Goal: Task Accomplishment & Management: Complete application form

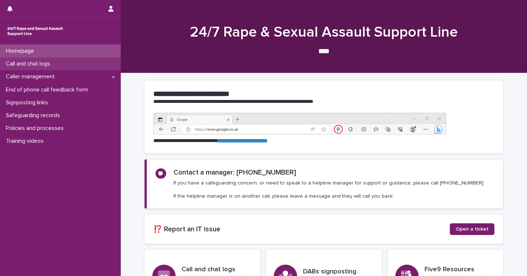
click at [16, 67] on p "Call and chat logs" at bounding box center [29, 63] width 53 height 7
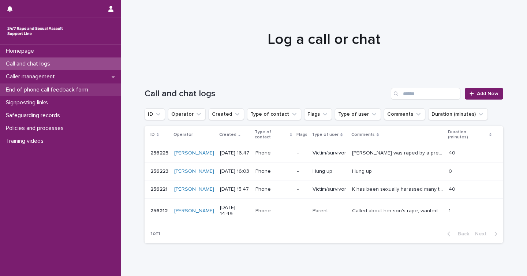
click at [8, 88] on p "End of phone call feedback form" at bounding box center [48, 89] width 91 height 7
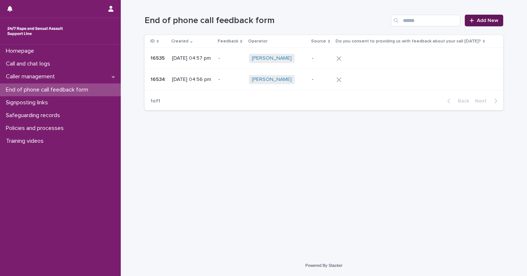
click at [480, 18] on span "Add New" at bounding box center [488, 20] width 22 height 5
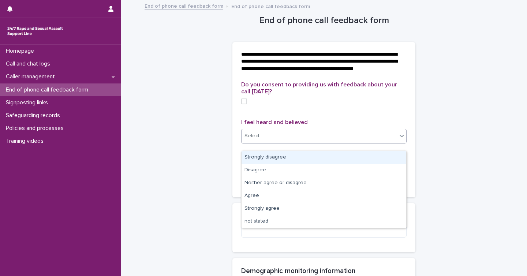
click at [262, 142] on div "Select..." at bounding box center [320, 136] width 156 height 12
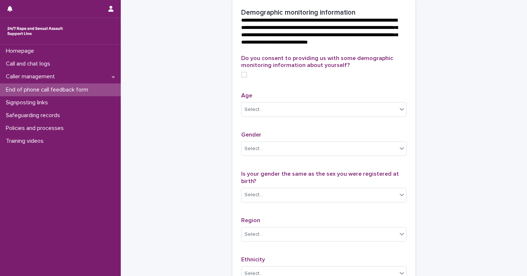
scroll to position [35, 0]
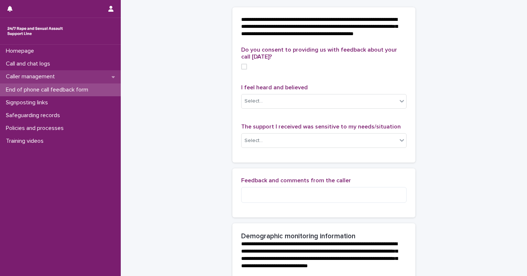
click at [38, 73] on div "Caller management" at bounding box center [60, 76] width 121 height 13
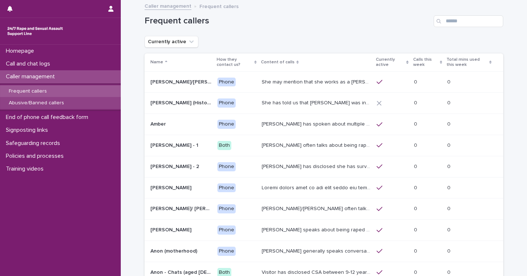
click at [45, 102] on p "Abusive/Banned callers" at bounding box center [36, 103] width 67 height 6
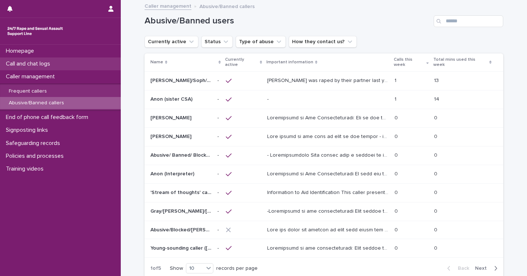
click at [26, 63] on p "Call and chat logs" at bounding box center [29, 63] width 53 height 7
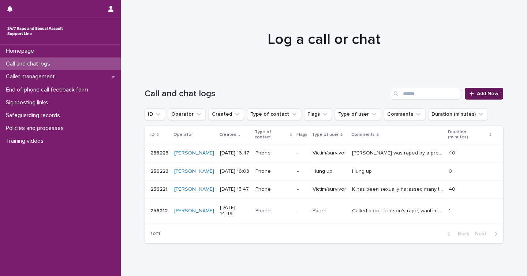
click at [478, 92] on span "Add New" at bounding box center [488, 93] width 22 height 5
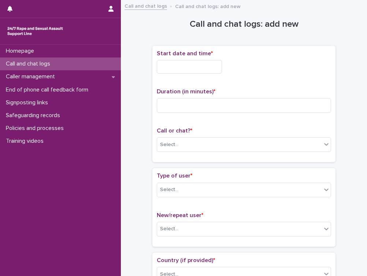
click at [177, 67] on input "text" at bounding box center [189, 67] width 65 height 14
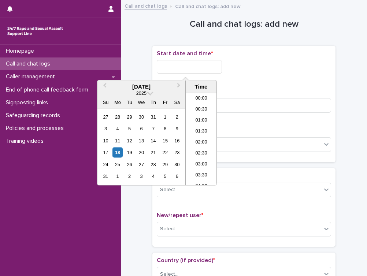
scroll to position [366, 0]
click at [196, 132] on li "18:00" at bounding box center [201, 128] width 31 height 11
click at [195, 68] on input "**********" at bounding box center [189, 67] width 65 height 14
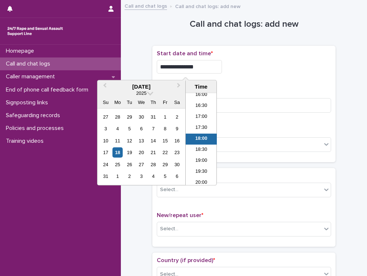
click at [196, 66] on input "**********" at bounding box center [189, 67] width 65 height 14
type input "**********"
click at [257, 68] on div "**********" at bounding box center [244, 67] width 174 height 14
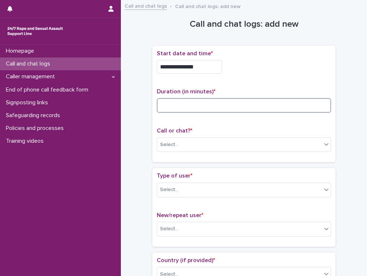
click at [227, 107] on input at bounding box center [244, 105] width 174 height 15
type input "**"
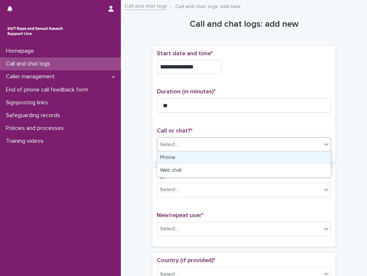
click at [194, 148] on div "Select..." at bounding box center [239, 145] width 164 height 12
click at [192, 152] on div "Phone" at bounding box center [244, 158] width 174 height 13
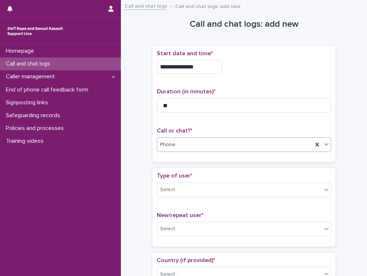
scroll to position [63, 0]
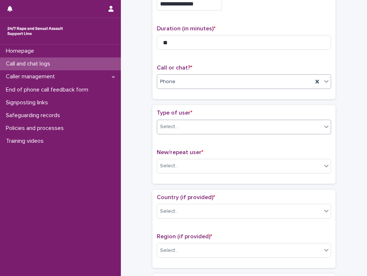
click at [177, 123] on div "Select..." at bounding box center [169, 127] width 18 height 8
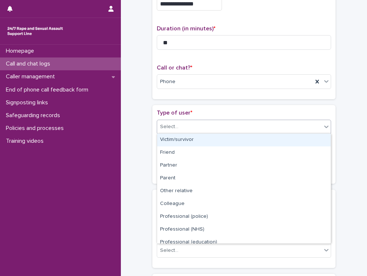
click at [171, 138] on div "Victim/survivor" at bounding box center [244, 140] width 174 height 13
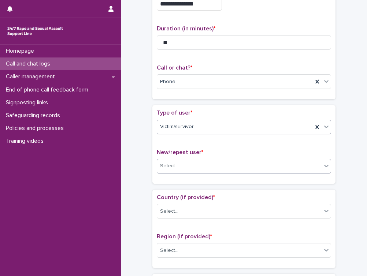
click at [168, 163] on div "Select..." at bounding box center [169, 166] width 18 height 8
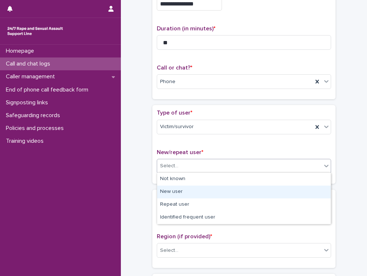
click at [167, 194] on div "New user" at bounding box center [244, 192] width 174 height 13
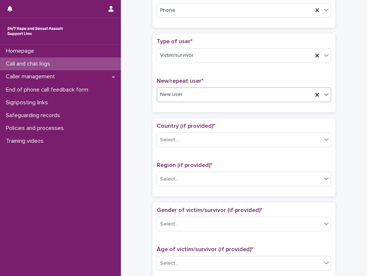
scroll to position [172, 0]
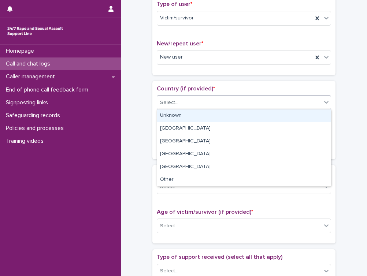
click at [168, 103] on div "Select..." at bounding box center [169, 103] width 18 height 8
click at [162, 118] on div "Unknown" at bounding box center [244, 115] width 174 height 13
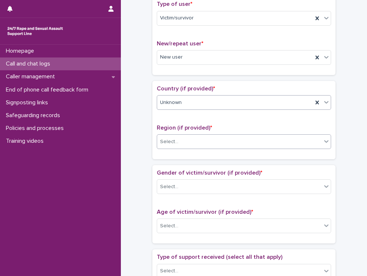
click at [162, 141] on div "Select..." at bounding box center [169, 142] width 18 height 8
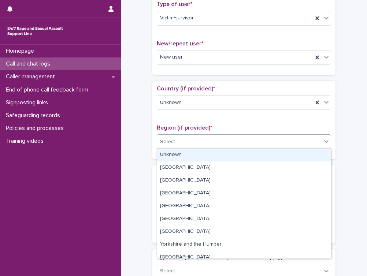
click at [163, 154] on div "Unknown" at bounding box center [244, 155] width 174 height 13
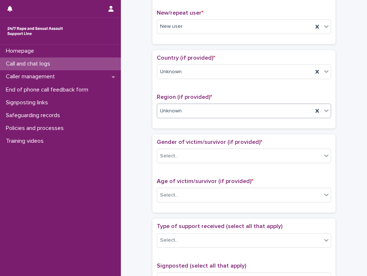
scroll to position [202, 0]
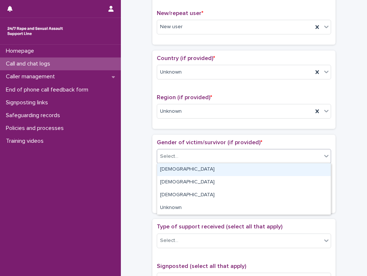
click at [170, 157] on div "Select..." at bounding box center [169, 157] width 18 height 8
click at [167, 168] on div "[DEMOGRAPHIC_DATA]" at bounding box center [244, 169] width 174 height 13
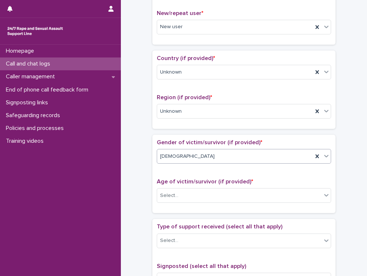
scroll to position [242, 0]
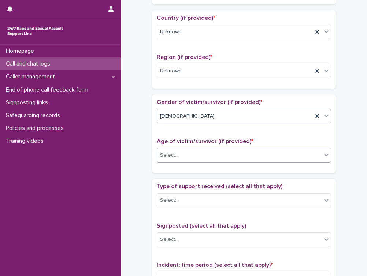
click at [168, 158] on div "Select..." at bounding box center [169, 156] width 18 height 8
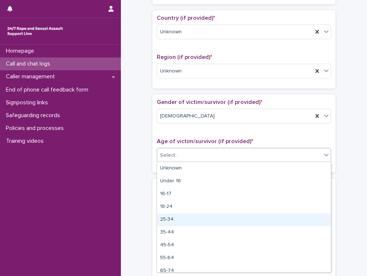
click at [163, 221] on div "25-34" at bounding box center [244, 219] width 174 height 13
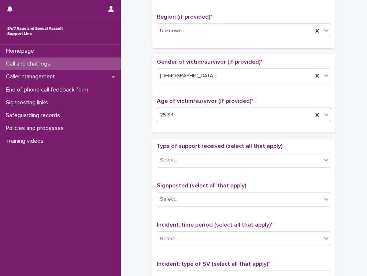
scroll to position [290, 0]
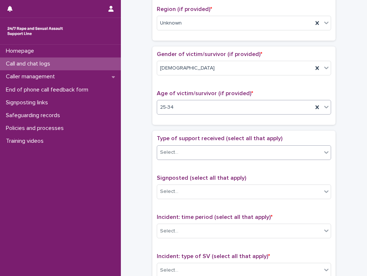
click at [168, 152] on div "Select..." at bounding box center [169, 153] width 18 height 8
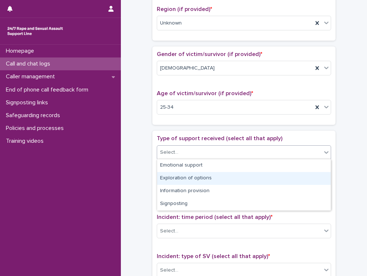
click at [164, 179] on div "Exploration of options" at bounding box center [244, 178] width 174 height 13
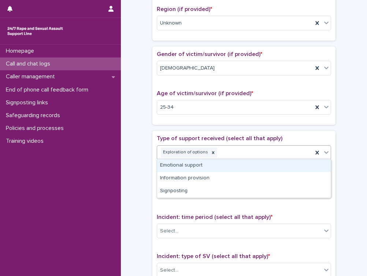
click at [327, 153] on icon at bounding box center [325, 152] width 7 height 7
click at [162, 165] on div "Emotional support" at bounding box center [244, 165] width 174 height 13
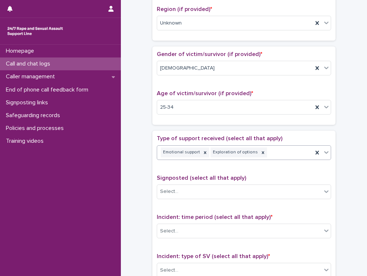
scroll to position [340, 0]
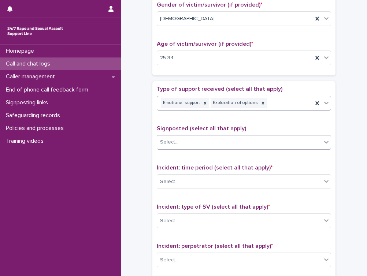
click at [190, 144] on div "Select..." at bounding box center [239, 142] width 164 height 12
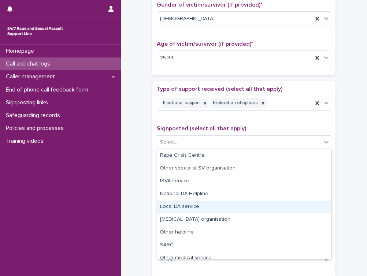
scroll to position [44, 0]
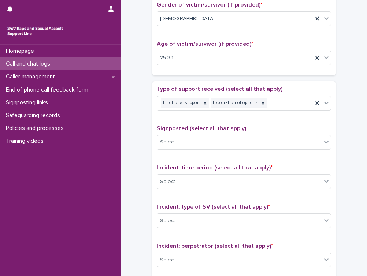
click at [146, 171] on div "**********" at bounding box center [243, 39] width 231 height 749
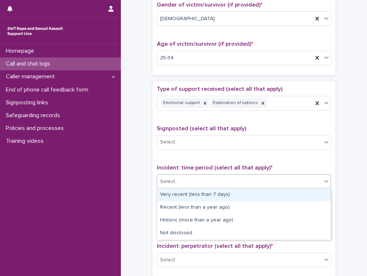
click at [167, 183] on div "Select..." at bounding box center [169, 182] width 18 height 8
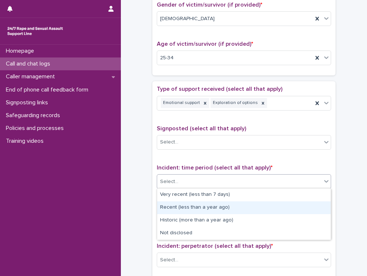
click at [172, 205] on div "Recent (less than a year ago)" at bounding box center [244, 207] width 174 height 13
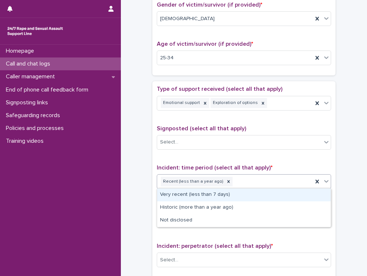
click at [326, 182] on icon at bounding box center [325, 181] width 7 height 7
click at [280, 195] on div "Very recent (less than 7 days)" at bounding box center [244, 195] width 174 height 13
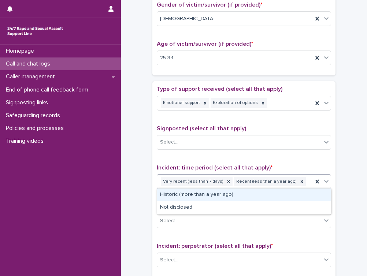
click at [324, 182] on icon at bounding box center [325, 181] width 7 height 7
click at [256, 198] on div "Historic (more than a year ago)" at bounding box center [244, 195] width 174 height 13
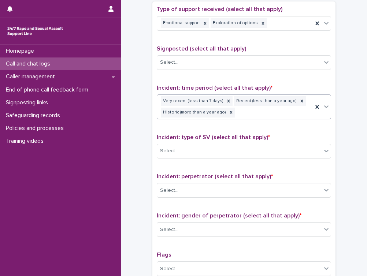
scroll to position [420, 0]
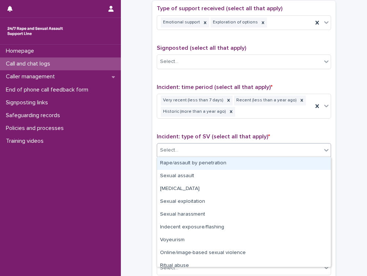
click at [187, 149] on div "Select..." at bounding box center [239, 150] width 164 height 12
click at [179, 165] on div "Rape/assault by penetration" at bounding box center [244, 163] width 174 height 13
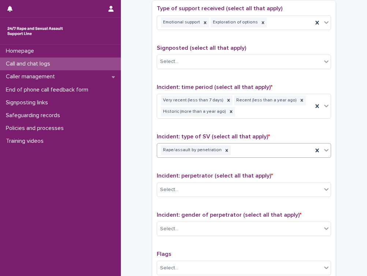
click at [326, 152] on icon at bounding box center [325, 149] width 7 height 7
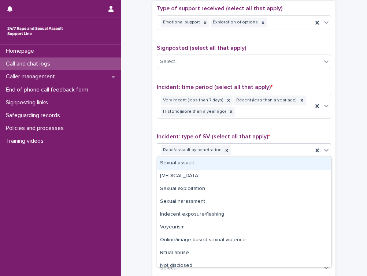
click at [261, 164] on div "Sexual assault" at bounding box center [244, 163] width 174 height 13
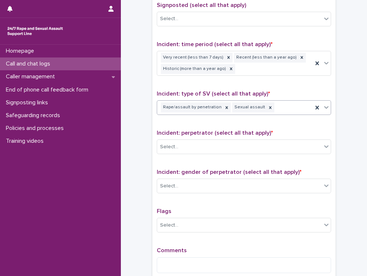
scroll to position [471, 0]
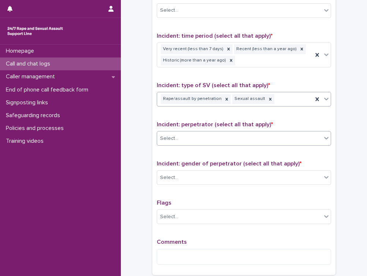
click at [205, 134] on div "Select..." at bounding box center [239, 139] width 164 height 12
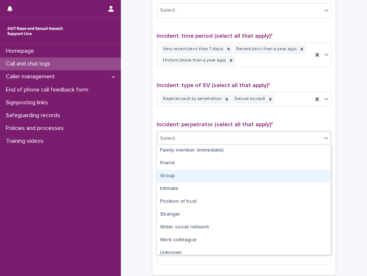
scroll to position [18, 0]
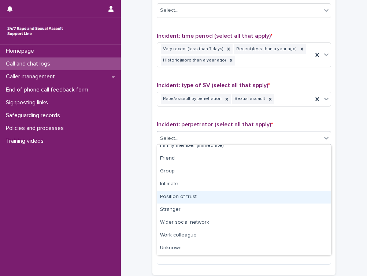
click at [198, 195] on div "Position of trust" at bounding box center [244, 197] width 174 height 13
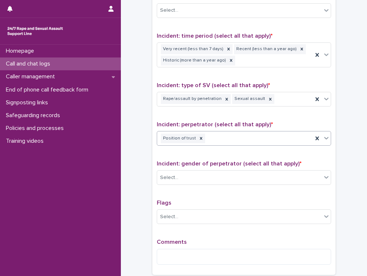
click at [238, 139] on div "Position of trust" at bounding box center [235, 138] width 156 height 13
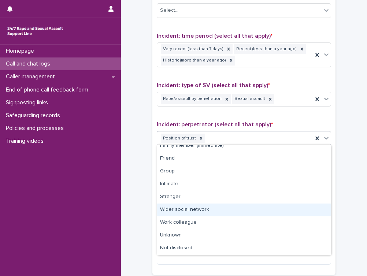
click at [178, 213] on div "Wider social network" at bounding box center [244, 210] width 174 height 13
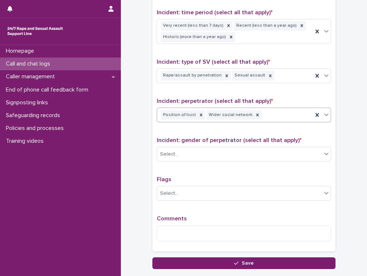
scroll to position [493, 0]
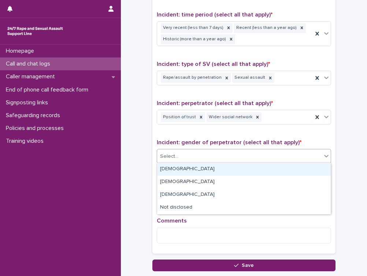
click at [186, 156] on div "Select..." at bounding box center [239, 156] width 164 height 12
click at [182, 164] on div "[DEMOGRAPHIC_DATA]" at bounding box center [244, 169] width 174 height 13
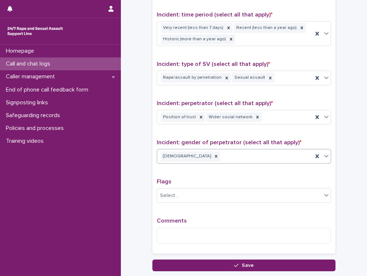
click at [194, 156] on div "[DEMOGRAPHIC_DATA]" at bounding box center [235, 156] width 156 height 13
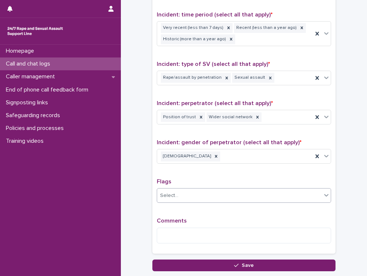
click at [165, 197] on div "Select..." at bounding box center [169, 196] width 18 height 8
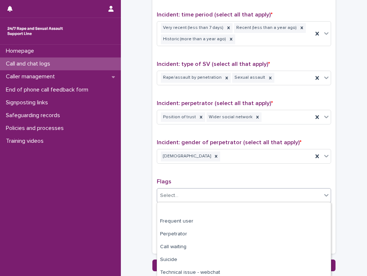
scroll to position [79, 0]
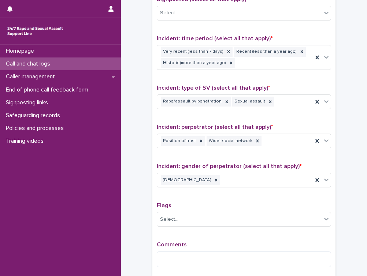
scroll to position [544, 0]
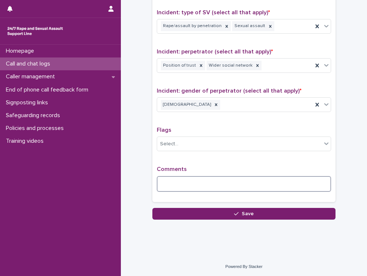
click at [168, 186] on textarea at bounding box center [244, 184] width 174 height 16
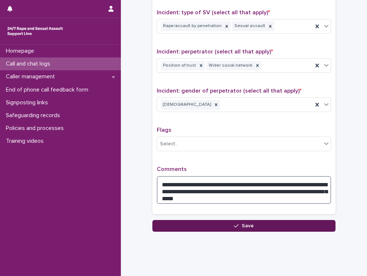
type textarea "**********"
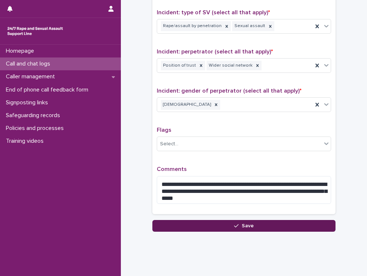
click at [180, 225] on button "Save" at bounding box center [243, 226] width 183 height 12
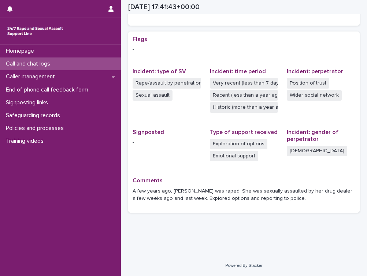
scroll to position [135, 0]
click at [41, 64] on p "Call and chat logs" at bounding box center [29, 63] width 53 height 7
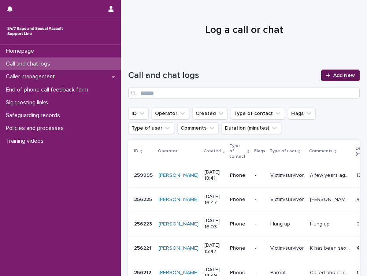
click at [329, 74] on icon at bounding box center [328, 75] width 4 height 5
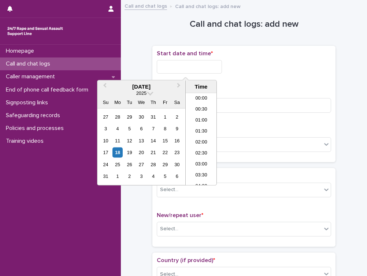
click at [185, 66] on input "text" at bounding box center [189, 67] width 65 height 14
click at [194, 136] on li "18:30" at bounding box center [201, 139] width 31 height 11
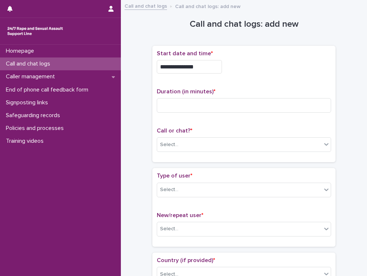
click at [197, 66] on input "**********" at bounding box center [189, 67] width 65 height 14
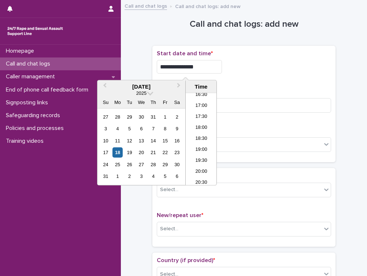
type input "**********"
click at [257, 90] on p "Duration (in minutes) *" at bounding box center [244, 91] width 174 height 7
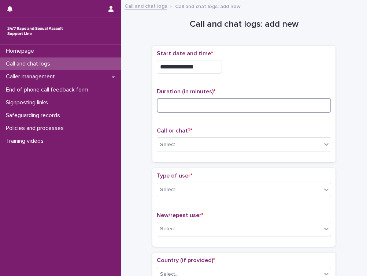
click at [234, 101] on input at bounding box center [244, 105] width 174 height 15
type input "*"
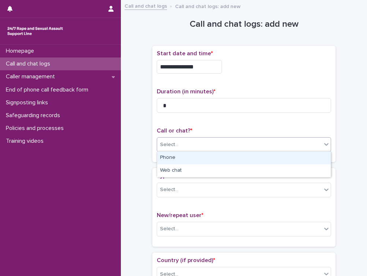
click at [194, 145] on div "Select..." at bounding box center [239, 145] width 164 height 12
click at [181, 159] on div "Phone" at bounding box center [244, 158] width 174 height 13
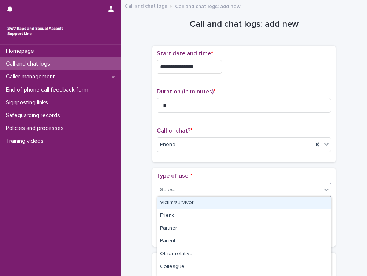
click at [168, 194] on div "Select..." at bounding box center [239, 190] width 164 height 12
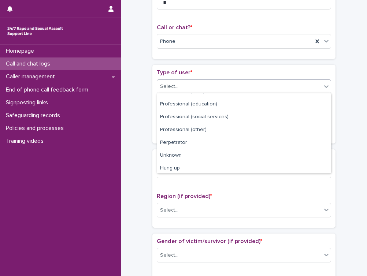
scroll to position [112, 0]
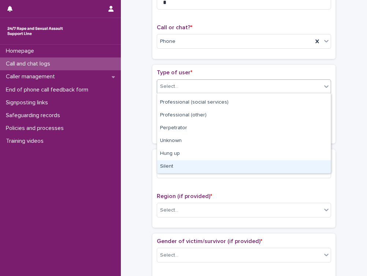
click at [174, 163] on div "Silent" at bounding box center [244, 166] width 174 height 13
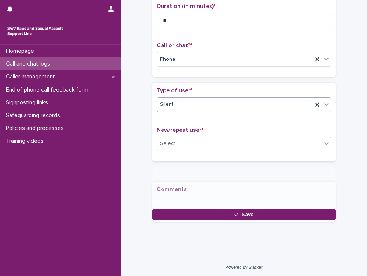
scroll to position [91, 0]
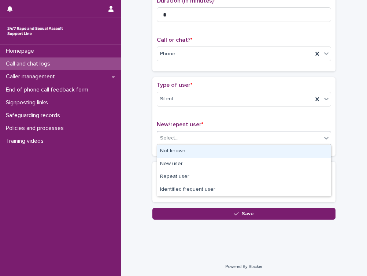
click at [180, 138] on div "Select..." at bounding box center [239, 138] width 164 height 12
click at [174, 152] on div "Not known" at bounding box center [244, 151] width 174 height 13
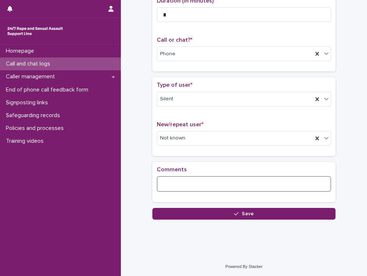
click at [166, 187] on textarea at bounding box center [244, 184] width 174 height 16
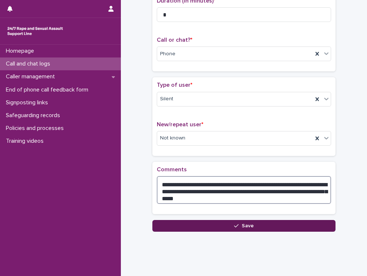
type textarea "**********"
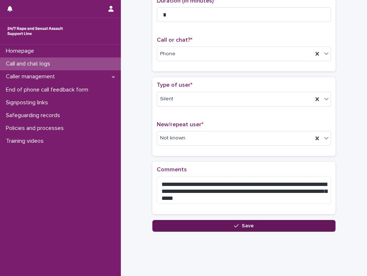
click at [168, 226] on button "Save" at bounding box center [243, 226] width 183 height 12
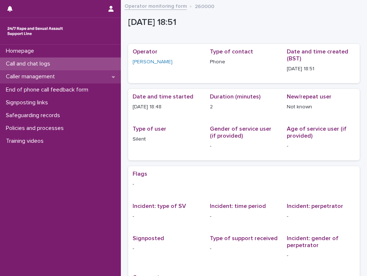
click at [41, 77] on p "Caller management" at bounding box center [32, 76] width 58 height 7
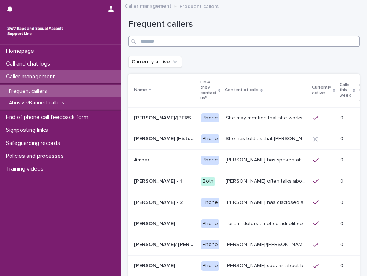
click at [156, 44] on input "Search" at bounding box center [243, 42] width 231 height 12
type input "*"
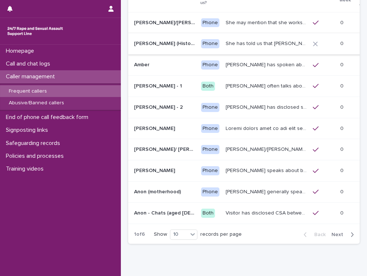
scroll to position [121, 0]
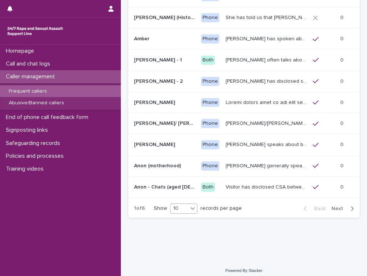
click at [186, 204] on div "10" at bounding box center [179, 208] width 18 height 8
click at [183, 228] on div "30" at bounding box center [184, 231] width 27 height 9
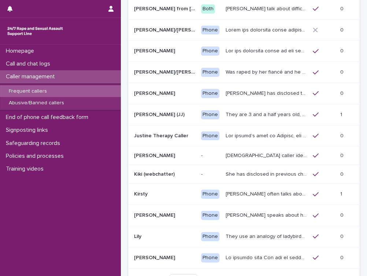
scroll to position [551, 0]
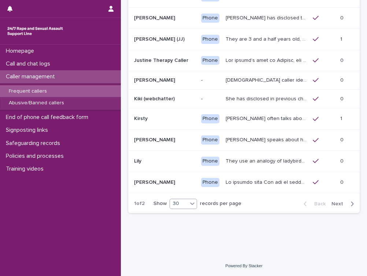
click at [194, 205] on icon at bounding box center [192, 203] width 7 height 7
click at [186, 179] on p at bounding box center [164, 182] width 61 height 6
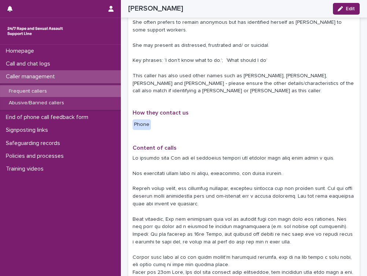
scroll to position [138, 0]
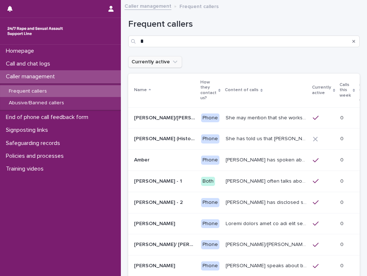
scroll to position [121, 0]
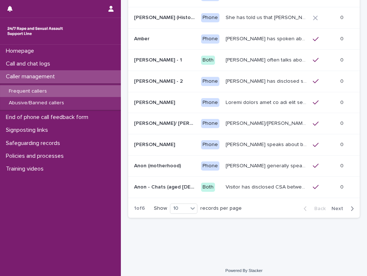
click at [331, 205] on button "Next" at bounding box center [343, 208] width 31 height 7
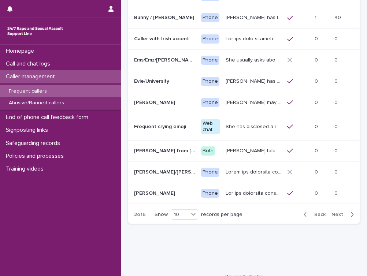
scroll to position [124, 0]
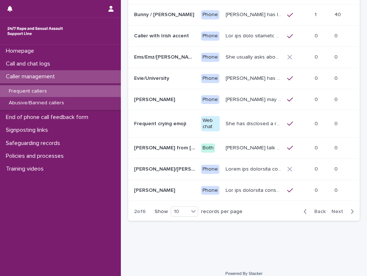
click at [336, 209] on span "Next" at bounding box center [339, 211] width 16 height 5
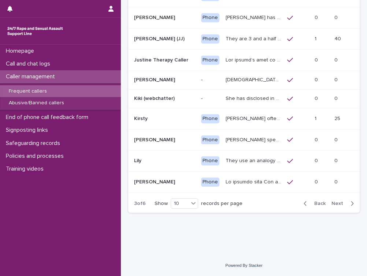
scroll to position [121, 0]
click at [339, 206] on button "Next" at bounding box center [343, 203] width 31 height 7
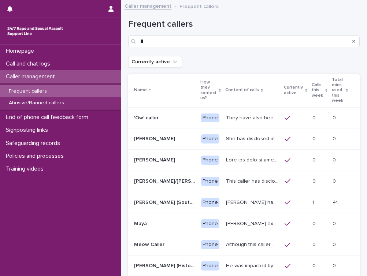
click at [239, 118] on div "They have also been known to interact and respond to questions throughout their…" at bounding box center [252, 118] width 53 height 12
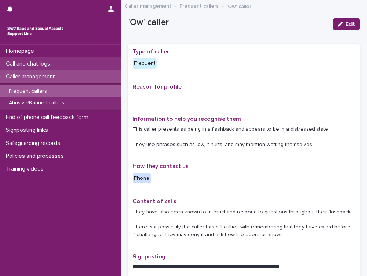
click at [41, 61] on p "Call and chat logs" at bounding box center [29, 63] width 53 height 7
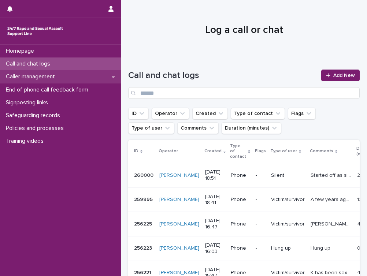
click at [18, 79] on p "Caller management" at bounding box center [32, 76] width 58 height 7
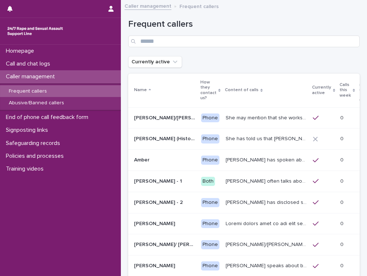
click at [339, 87] on p "Calls this week" at bounding box center [344, 90] width 11 height 19
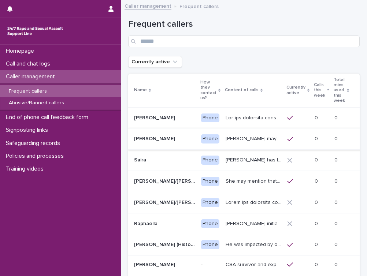
scroll to position [13, 0]
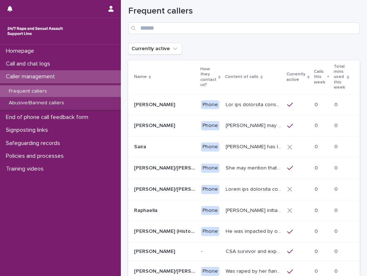
click at [325, 81] on p "Calls this week" at bounding box center [319, 77] width 11 height 19
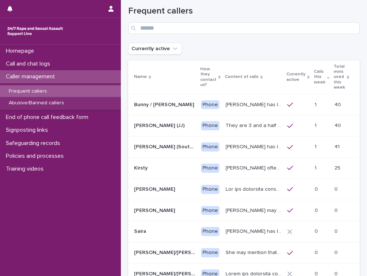
scroll to position [9, 0]
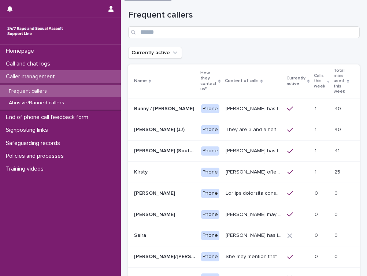
click at [333, 81] on p "Total mins used this week" at bounding box center [338, 81] width 11 height 29
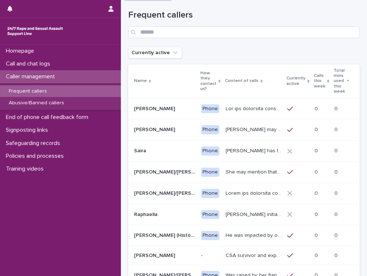
scroll to position [13, 0]
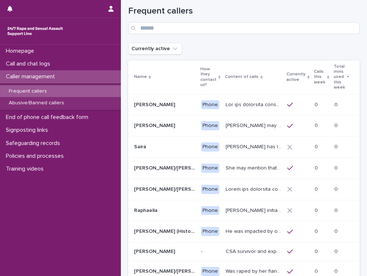
click at [349, 78] on div "Total mins used this week" at bounding box center [340, 77] width 15 height 29
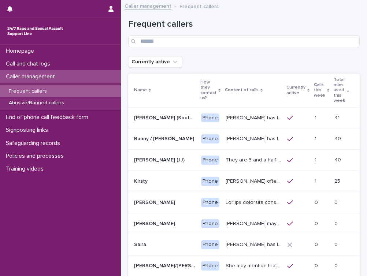
click at [36, 77] on p "Caller management" at bounding box center [32, 76] width 58 height 7
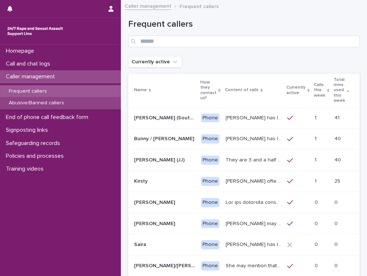
click at [33, 100] on p "Abusive/Banned callers" at bounding box center [36, 103] width 67 height 6
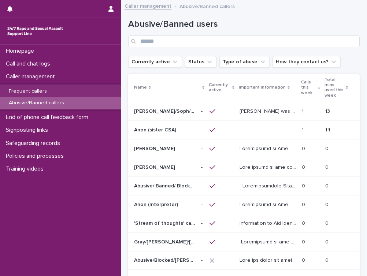
click at [336, 86] on p "Total mins used this week" at bounding box center [333, 88] width 19 height 24
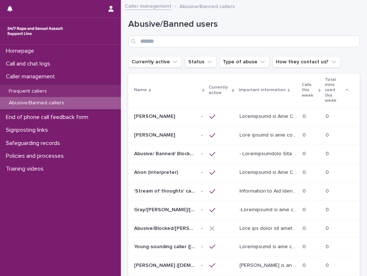
click at [336, 86] on p "Total mins used this week" at bounding box center [334, 90] width 19 height 29
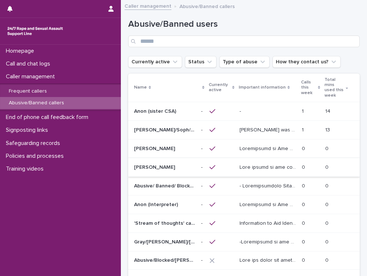
scroll to position [90, 0]
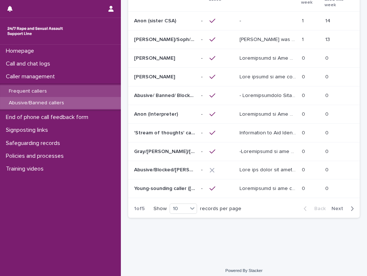
click at [21, 91] on p "Frequent callers" at bounding box center [28, 91] width 50 height 6
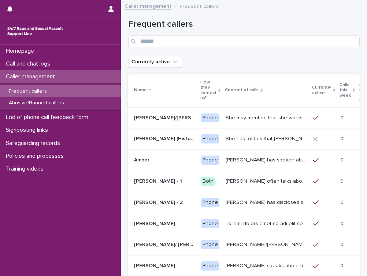
click at [339, 88] on p "Calls this week" at bounding box center [344, 90] width 11 height 19
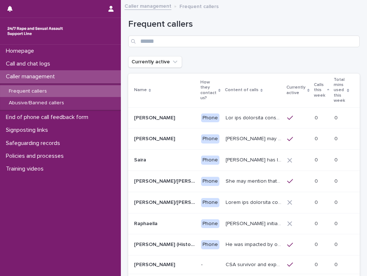
click at [323, 97] on p "Calls this week" at bounding box center [319, 90] width 11 height 19
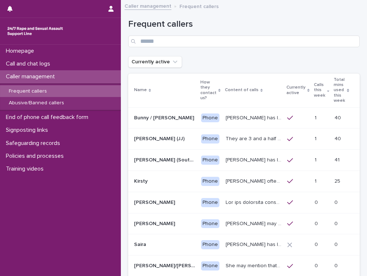
click at [225, 113] on p "[PERSON_NAME] has let us know that she is in her [DEMOGRAPHIC_DATA], and lives …" at bounding box center [253, 117] width 57 height 8
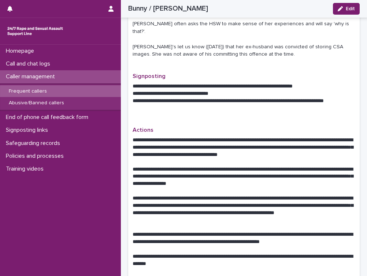
scroll to position [354, 0]
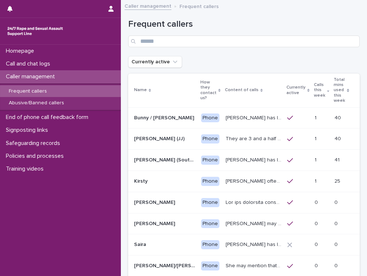
click at [165, 136] on p at bounding box center [164, 139] width 61 height 6
click at [149, 156] on p "[PERSON_NAME] (South-West of [GEOGRAPHIC_DATA])" at bounding box center [165, 160] width 63 height 8
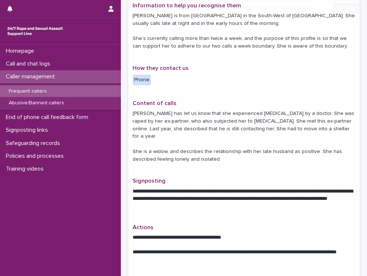
scroll to position [142, 0]
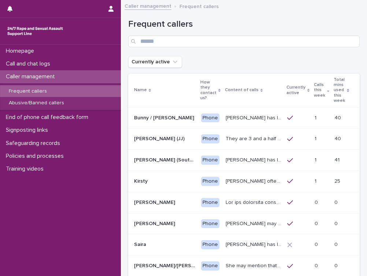
click at [156, 178] on p at bounding box center [164, 181] width 61 height 6
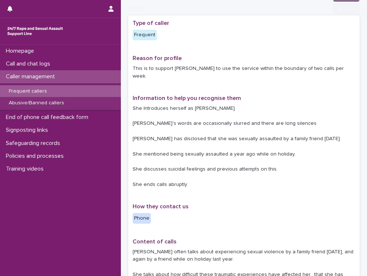
scroll to position [68, 0]
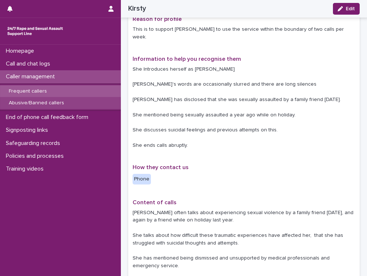
click at [49, 101] on p "Abusive/Banned callers" at bounding box center [36, 103] width 67 height 6
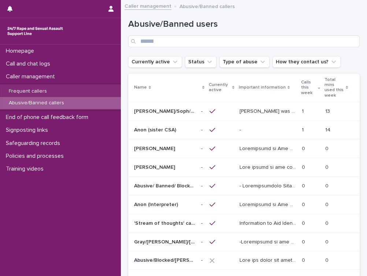
click at [153, 109] on p "[PERSON_NAME]/Soph/[PERSON_NAME]/[PERSON_NAME]/Scarlet/[PERSON_NAME] - Banned/W…" at bounding box center [165, 111] width 63 height 8
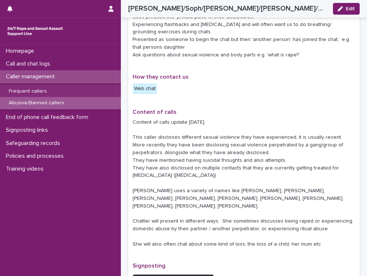
scroll to position [318, 0]
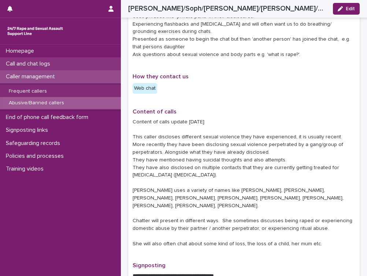
click at [64, 62] on div "Call and chat logs" at bounding box center [60, 63] width 121 height 13
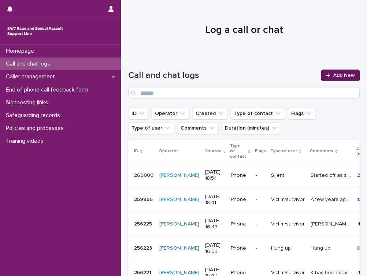
click at [329, 77] on icon at bounding box center [328, 75] width 4 height 5
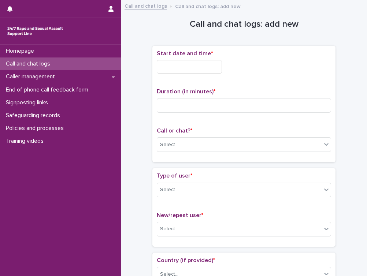
click at [183, 70] on input "text" at bounding box center [189, 67] width 65 height 14
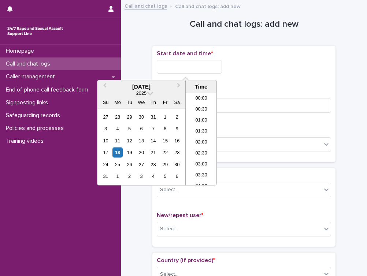
scroll to position [377, 0]
click at [197, 140] on li "19:00" at bounding box center [201, 139] width 31 height 11
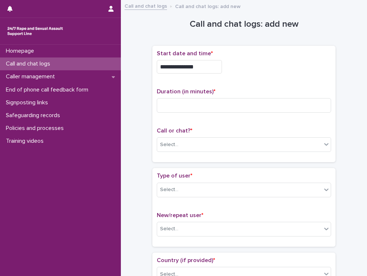
click at [199, 65] on input "**********" at bounding box center [189, 67] width 65 height 14
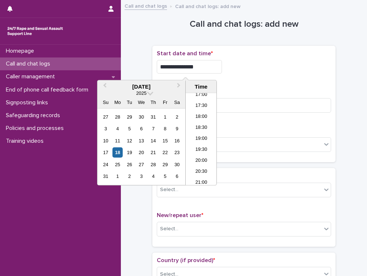
type input "**********"
click at [268, 72] on div "**********" at bounding box center [244, 67] width 174 height 14
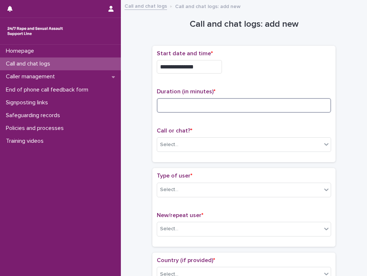
click at [213, 111] on input at bounding box center [244, 105] width 174 height 15
type input "*"
click at [186, 148] on div "Select..." at bounding box center [239, 145] width 164 height 12
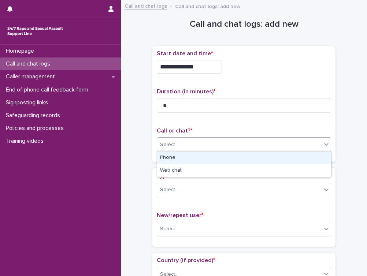
click at [175, 160] on div "Phone" at bounding box center [244, 158] width 174 height 13
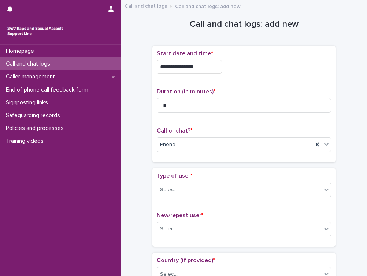
click at [171, 200] on div "Type of user * Select..." at bounding box center [244, 187] width 174 height 30
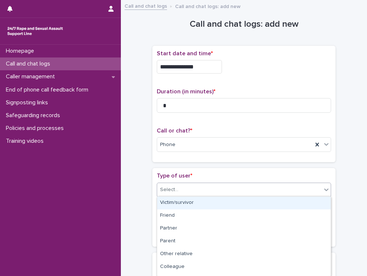
click at [165, 189] on div "Select..." at bounding box center [169, 190] width 18 height 8
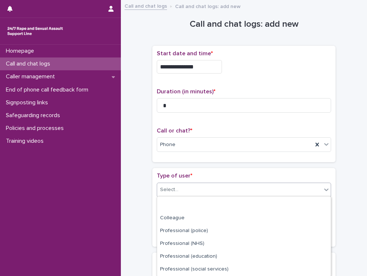
scroll to position [112, 0]
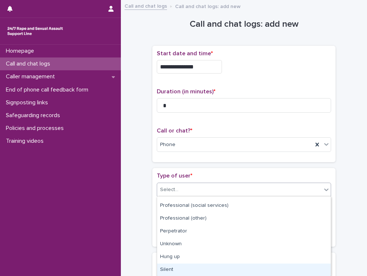
click at [170, 266] on div "Silent" at bounding box center [244, 270] width 174 height 13
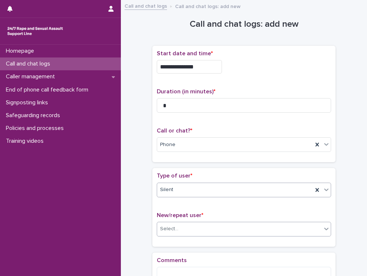
scroll to position [71, 0]
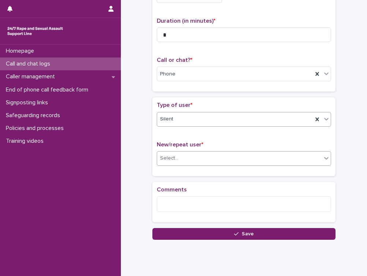
click at [180, 155] on div "Select..." at bounding box center [239, 158] width 164 height 12
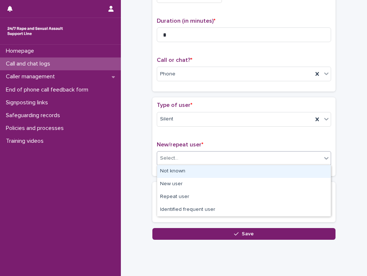
click at [165, 174] on div "Not known" at bounding box center [244, 171] width 174 height 13
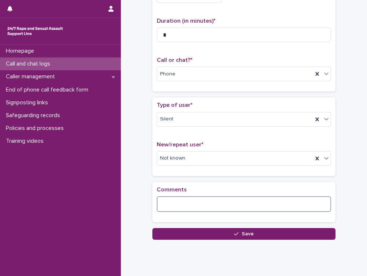
click at [167, 204] on textarea at bounding box center [244, 204] width 174 height 16
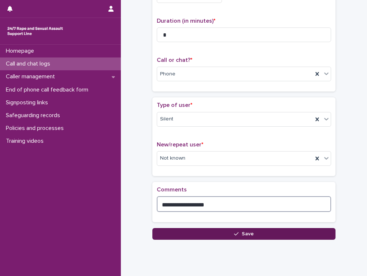
type textarea "**********"
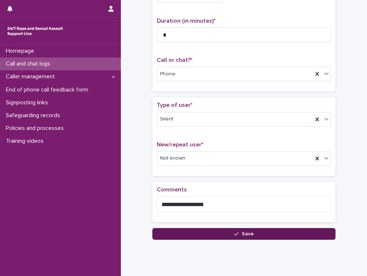
click at [165, 238] on button "Save" at bounding box center [243, 234] width 183 height 12
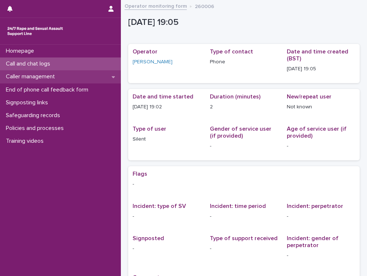
click at [80, 76] on div "Caller management" at bounding box center [60, 76] width 121 height 13
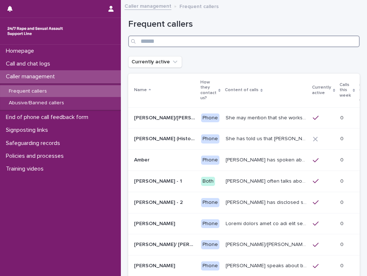
click at [154, 42] on input "Search" at bounding box center [243, 42] width 231 height 12
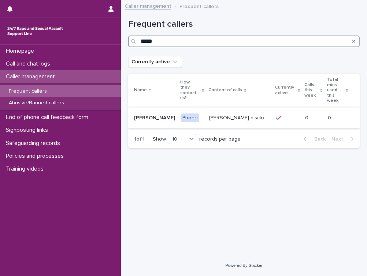
type input "*****"
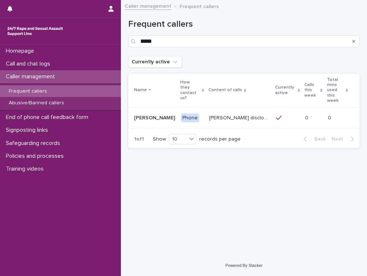
click at [183, 110] on td "Phone" at bounding box center [192, 117] width 28 height 21
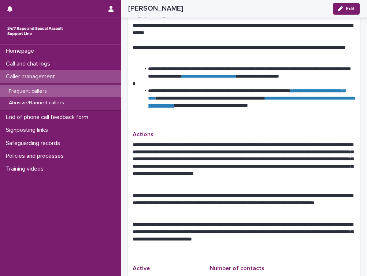
scroll to position [273, 0]
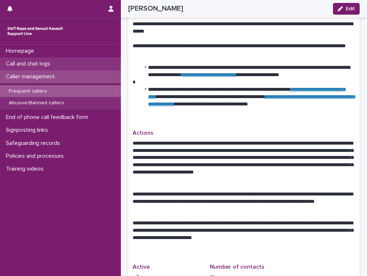
click at [41, 64] on p "Call and chat logs" at bounding box center [29, 63] width 53 height 7
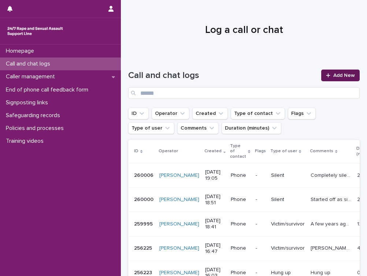
click at [327, 75] on icon at bounding box center [328, 75] width 4 height 4
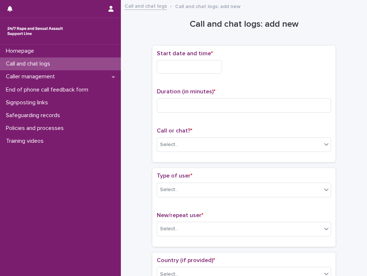
click at [177, 64] on input "text" at bounding box center [189, 67] width 65 height 14
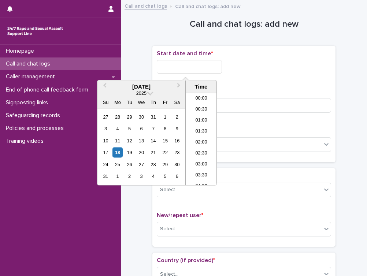
scroll to position [388, 0]
click at [197, 127] on li "19:00" at bounding box center [201, 128] width 31 height 11
click at [196, 67] on input "**********" at bounding box center [189, 67] width 65 height 14
type input "**********"
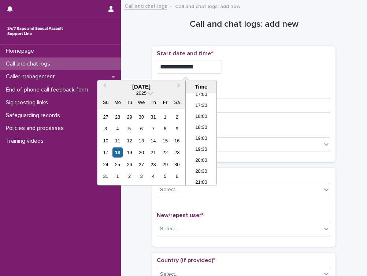
click at [255, 69] on div "**********" at bounding box center [244, 67] width 174 height 14
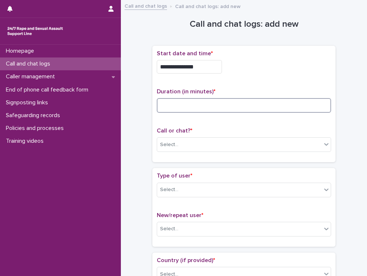
click at [193, 102] on input at bounding box center [244, 105] width 174 height 15
type input "**"
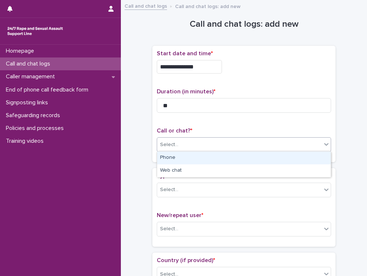
click at [172, 141] on div "Select..." at bounding box center [169, 145] width 18 height 8
click at [166, 160] on div "Phone" at bounding box center [244, 158] width 174 height 13
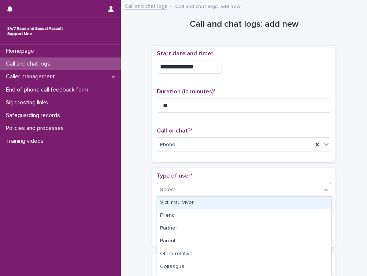
click at [164, 193] on div "Select..." at bounding box center [239, 190] width 164 height 12
click at [163, 204] on div "Victim/survivor" at bounding box center [244, 203] width 174 height 13
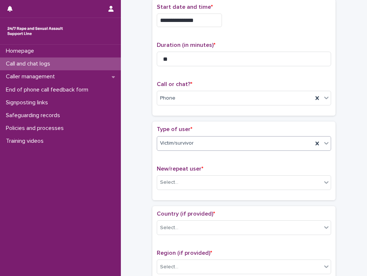
scroll to position [50, 0]
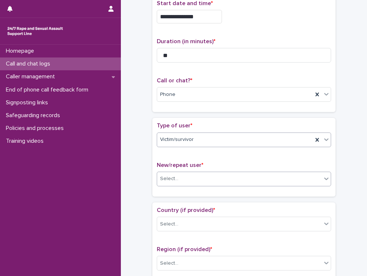
click at [171, 184] on div "Select..." at bounding box center [244, 179] width 174 height 15
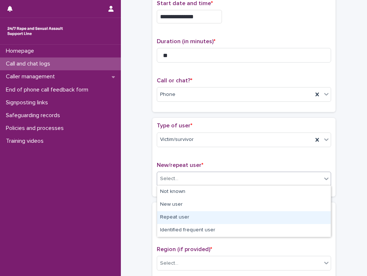
click at [164, 215] on div "Repeat user" at bounding box center [244, 217] width 174 height 13
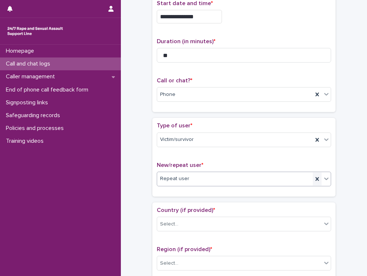
click at [317, 178] on icon at bounding box center [316, 179] width 3 height 4
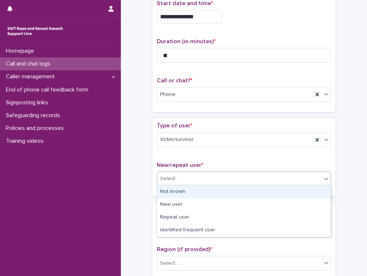
click at [317, 178] on div "Select..." at bounding box center [239, 179] width 164 height 12
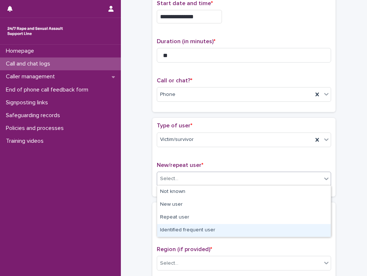
click at [216, 230] on div "Identified frequent user" at bounding box center [244, 230] width 174 height 13
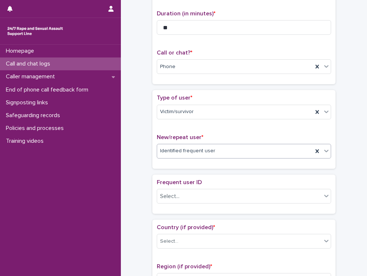
scroll to position [92, 0]
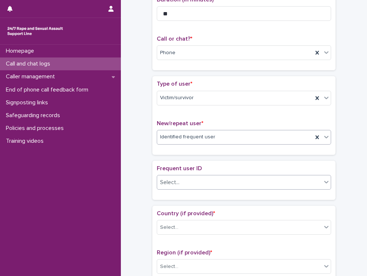
click at [171, 179] on div "Select..." at bounding box center [169, 183] width 19 height 8
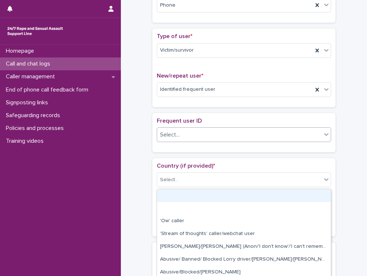
scroll to position [138, 0]
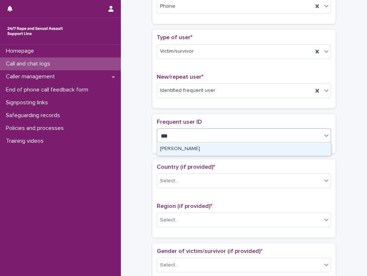
type input "****"
click at [167, 147] on div "[PERSON_NAME]" at bounding box center [244, 149] width 174 height 13
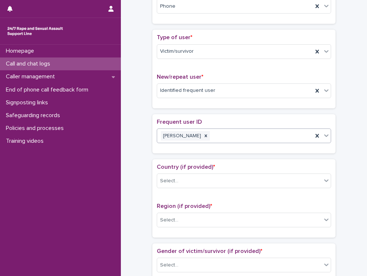
scroll to position [167, 0]
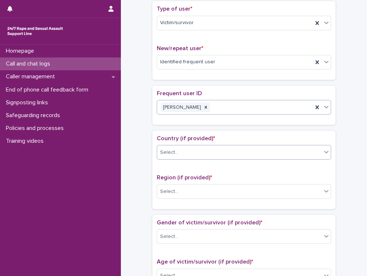
click at [164, 151] on div "Select..." at bounding box center [169, 153] width 18 height 8
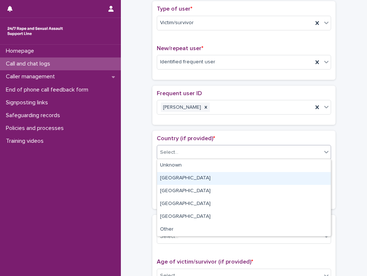
click at [163, 177] on div "[GEOGRAPHIC_DATA]" at bounding box center [244, 178] width 174 height 13
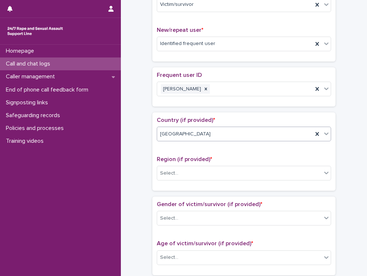
scroll to position [191, 0]
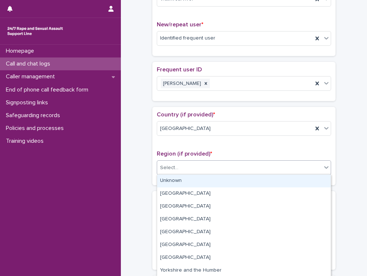
click at [167, 170] on div "Select..." at bounding box center [169, 168] width 18 height 8
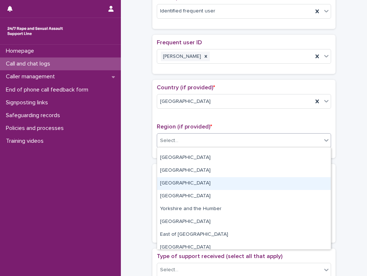
scroll to position [39, 0]
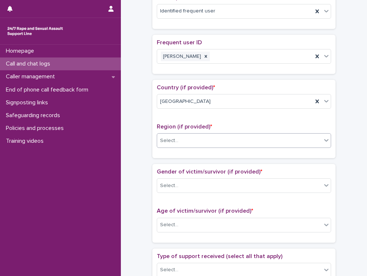
click at [325, 138] on icon at bounding box center [325, 140] width 7 height 7
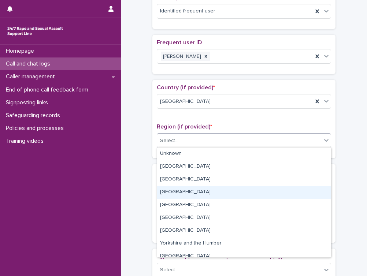
click at [187, 194] on div "[GEOGRAPHIC_DATA]" at bounding box center [244, 192] width 174 height 13
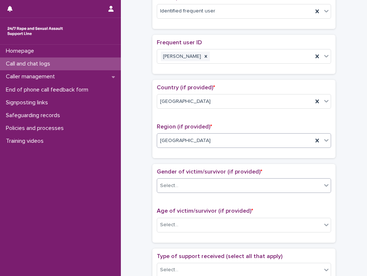
click at [176, 187] on div "Select..." at bounding box center [169, 186] width 18 height 8
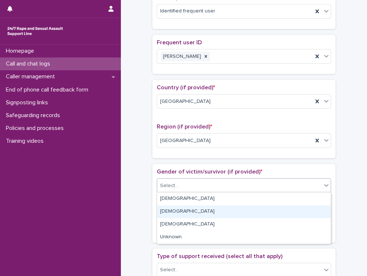
click at [169, 208] on div "[DEMOGRAPHIC_DATA]" at bounding box center [244, 211] width 174 height 13
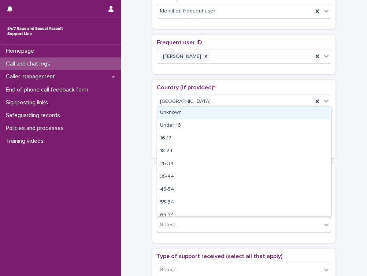
click at [179, 228] on div "Select..." at bounding box center [239, 225] width 164 height 12
click at [169, 113] on div "Unknown" at bounding box center [244, 113] width 174 height 13
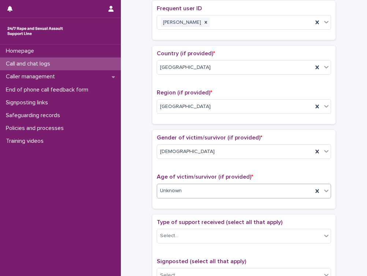
scroll to position [310, 0]
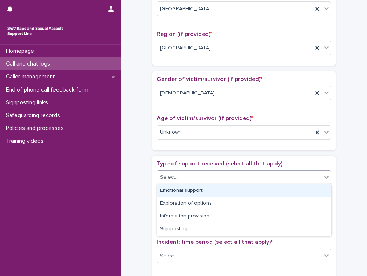
click at [160, 176] on div "Select..." at bounding box center [169, 178] width 18 height 8
click at [164, 190] on div "Emotional support" at bounding box center [244, 190] width 174 height 13
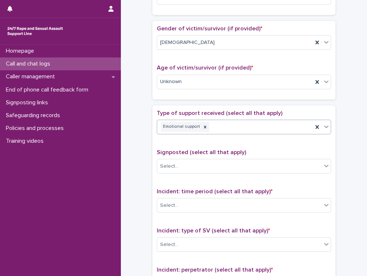
scroll to position [367, 0]
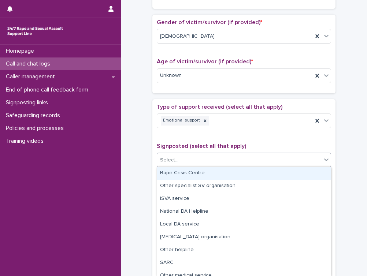
click at [171, 158] on div "Select..." at bounding box center [169, 160] width 18 height 8
click at [145, 163] on div "**********" at bounding box center [243, 34] width 231 height 794
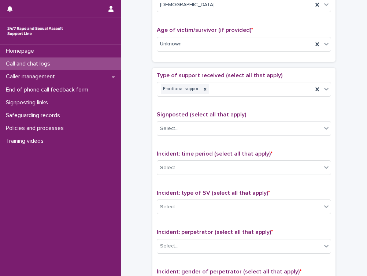
scroll to position [432, 0]
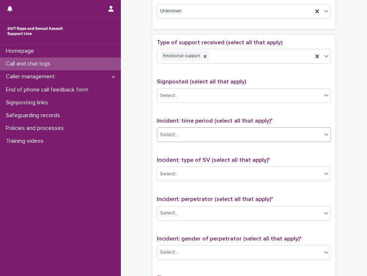
click at [172, 134] on div "Select..." at bounding box center [169, 135] width 18 height 8
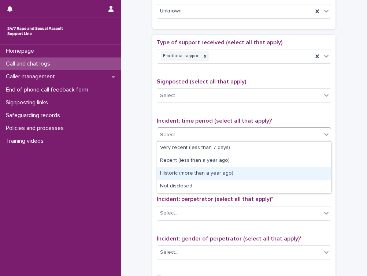
click at [167, 174] on div "Historic (more than a year ago)" at bounding box center [244, 173] width 174 height 13
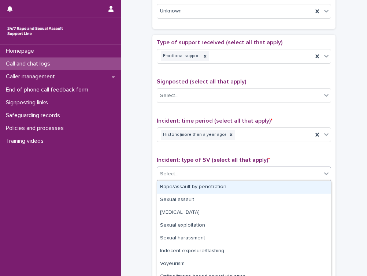
click at [169, 176] on div "Select..." at bounding box center [169, 174] width 18 height 8
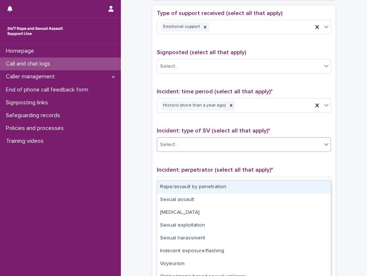
scroll to position [461, 0]
click at [163, 186] on div "Rape/assault by penetration" at bounding box center [244, 187] width 174 height 13
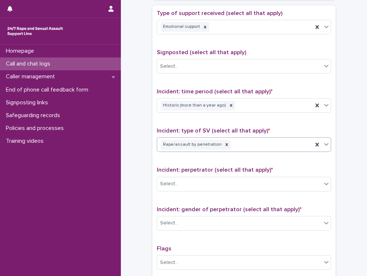
click at [325, 145] on icon at bounding box center [325, 144] width 7 height 7
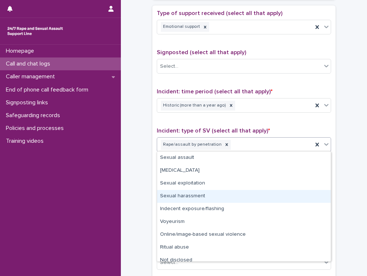
scroll to position [5, 0]
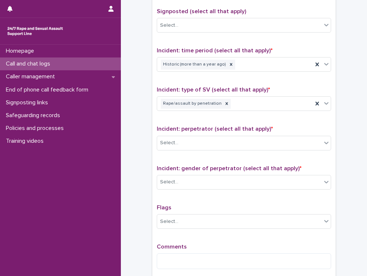
scroll to position [502, 0]
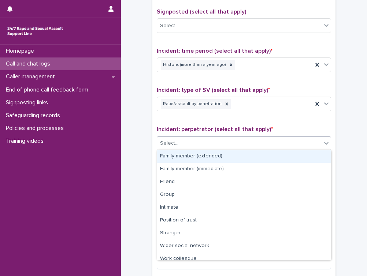
click at [174, 145] on div "Select..." at bounding box center [169, 143] width 18 height 8
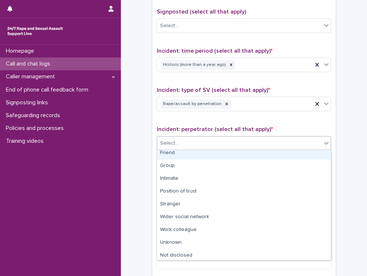
scroll to position [31, 0]
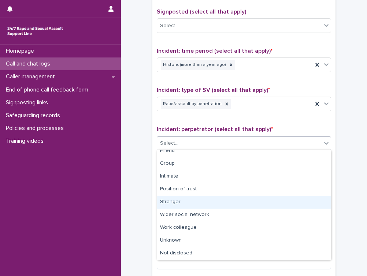
click at [167, 201] on div "Stranger" at bounding box center [244, 202] width 174 height 13
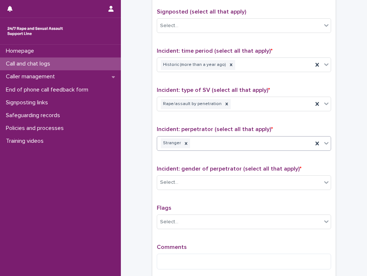
scroll to position [530, 0]
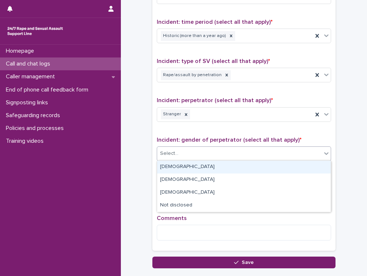
click at [175, 149] on div "Select..." at bounding box center [239, 154] width 164 height 12
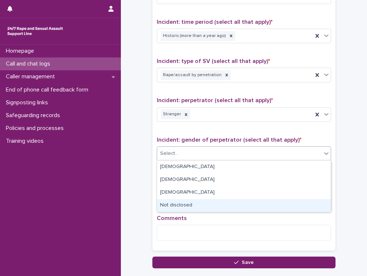
click at [166, 203] on div "Not disclosed" at bounding box center [244, 205] width 174 height 13
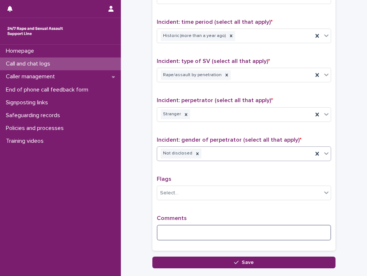
click at [165, 230] on textarea at bounding box center [244, 233] width 174 height 16
click at [249, 233] on textarea "**********" at bounding box center [244, 233] width 174 height 16
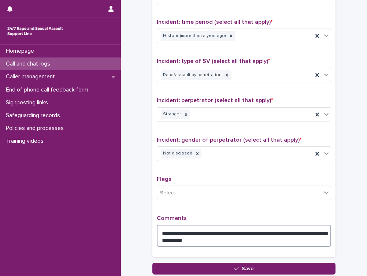
click at [213, 239] on textarea "**********" at bounding box center [244, 236] width 174 height 22
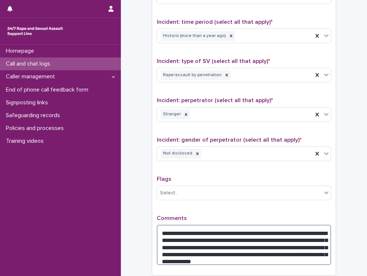
drag, startPoint x: 280, startPoint y: 237, endPoint x: 256, endPoint y: 238, distance: 24.2
drag, startPoint x: 237, startPoint y: 239, endPoint x: 218, endPoint y: 239, distance: 19.0
click at [218, 239] on textarea "**********" at bounding box center [244, 245] width 174 height 40
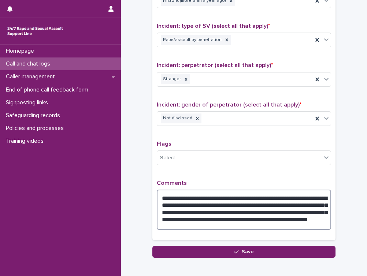
scroll to position [566, 0]
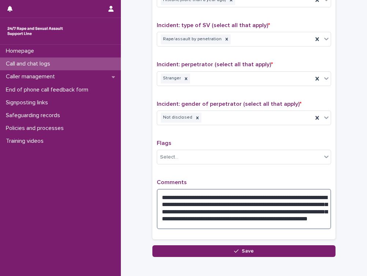
click at [281, 217] on textarea "**********" at bounding box center [244, 209] width 174 height 40
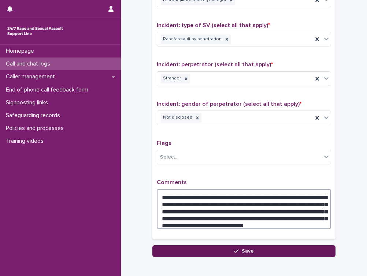
type textarea "**********"
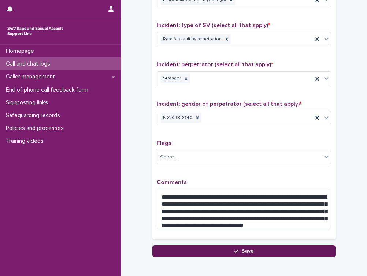
click at [193, 245] on button "Save" at bounding box center [243, 251] width 183 height 12
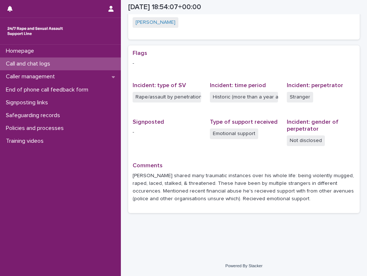
scroll to position [163, 0]
click at [51, 66] on p "Call and chat logs" at bounding box center [29, 63] width 53 height 7
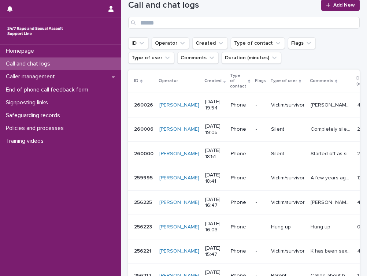
scroll to position [68, 0]
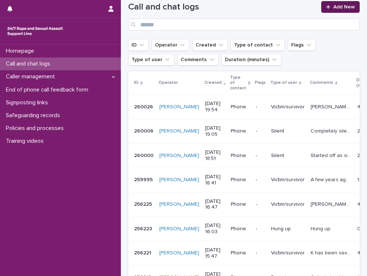
click at [330, 5] on icon at bounding box center [328, 6] width 4 height 5
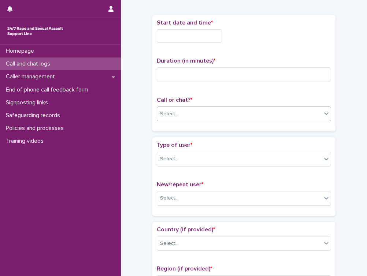
scroll to position [30, 0]
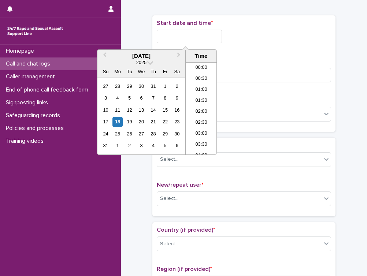
click at [191, 38] on input "text" at bounding box center [189, 37] width 65 height 14
click at [195, 111] on li "20:00" at bounding box center [201, 108] width 31 height 11
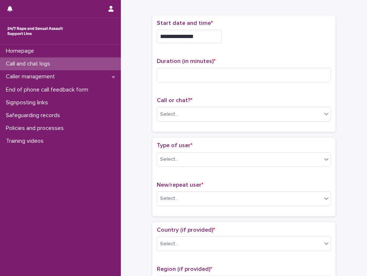
click at [197, 37] on input "**********" at bounding box center [189, 37] width 65 height 14
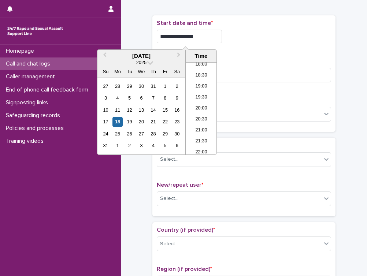
click at [261, 51] on div "**********" at bounding box center [244, 74] width 174 height 108
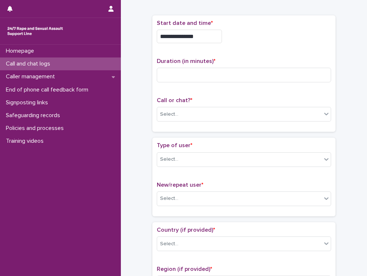
click at [201, 37] on input "**********" at bounding box center [189, 37] width 65 height 14
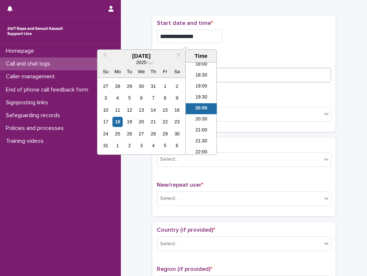
type input "**********"
click at [250, 58] on p "Duration (in minutes) *" at bounding box center [244, 61] width 174 height 7
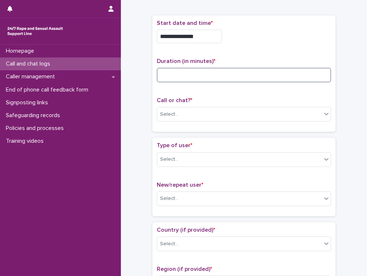
click at [227, 71] on input at bounding box center [244, 75] width 174 height 15
type input "*"
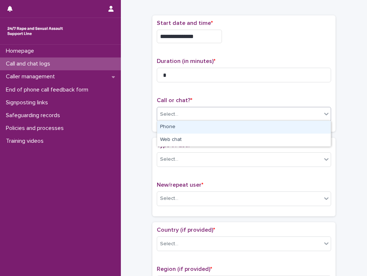
click at [181, 112] on div "Select..." at bounding box center [239, 114] width 164 height 12
click at [174, 129] on div "Phone" at bounding box center [244, 127] width 174 height 13
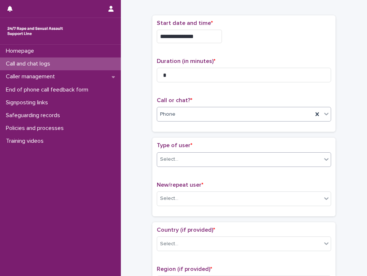
click at [168, 157] on div "Select..." at bounding box center [169, 160] width 18 height 8
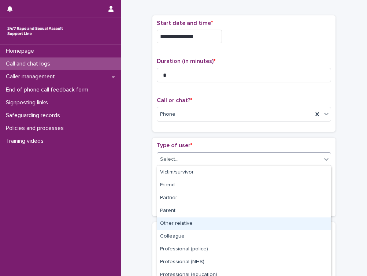
scroll to position [82, 0]
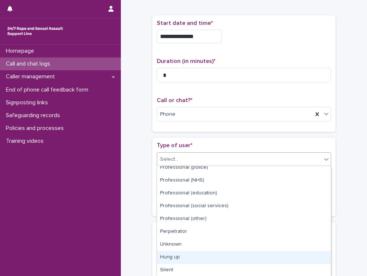
click at [167, 258] on div "Hung up" at bounding box center [244, 257] width 174 height 13
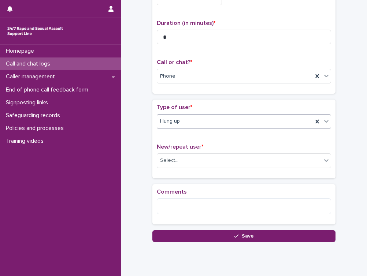
scroll to position [68, 0]
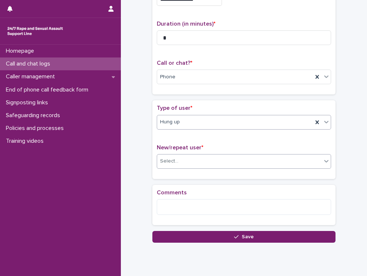
click at [167, 160] on div "Select..." at bounding box center [169, 161] width 18 height 8
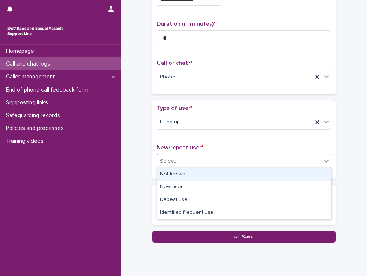
click at [166, 172] on div "Not known" at bounding box center [244, 174] width 174 height 13
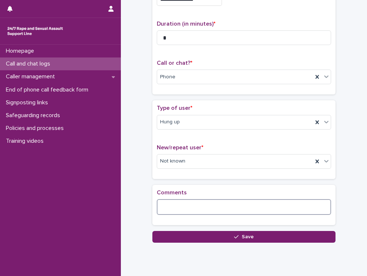
click at [163, 203] on textarea at bounding box center [244, 207] width 174 height 16
type textarea "*"
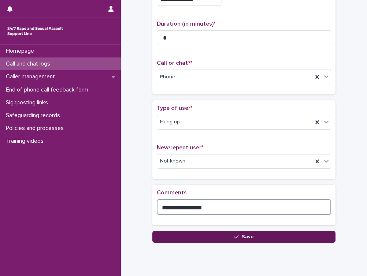
type textarea "**********"
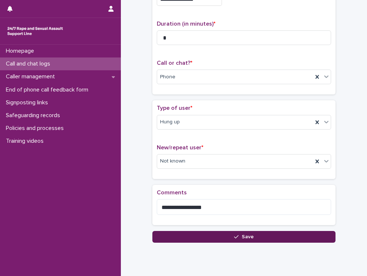
click at [175, 234] on button "Save" at bounding box center [243, 237] width 183 height 12
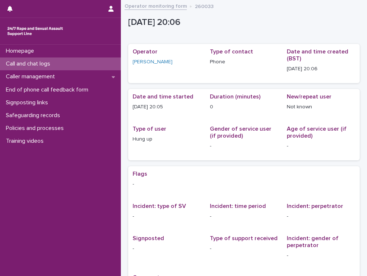
click at [85, 67] on div "Call and chat logs" at bounding box center [60, 63] width 121 height 13
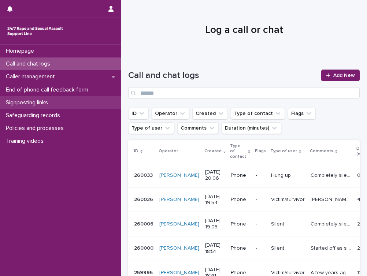
click at [18, 104] on p "Signposting links" at bounding box center [28, 102] width 51 height 7
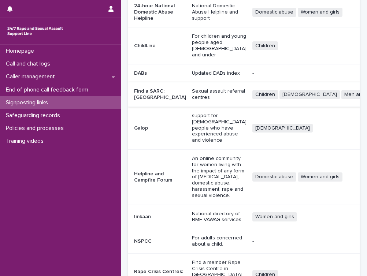
scroll to position [118, 0]
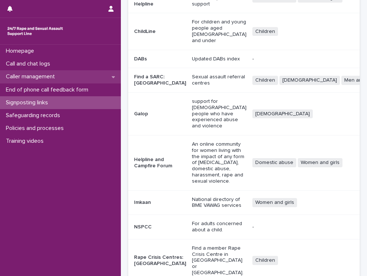
click at [41, 74] on p "Caller management" at bounding box center [32, 76] width 58 height 7
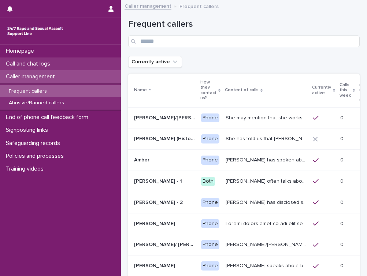
click at [33, 60] on div "Call and chat logs" at bounding box center [60, 63] width 121 height 13
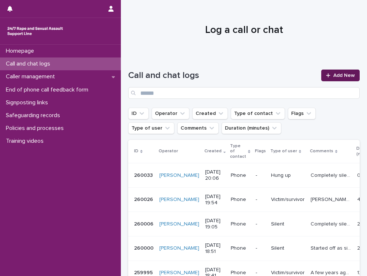
click at [328, 77] on icon at bounding box center [328, 75] width 4 height 4
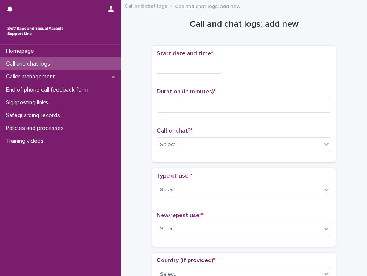
click at [181, 74] on div "Start date and time *" at bounding box center [244, 64] width 174 height 29
click at [186, 68] on input "text" at bounding box center [189, 67] width 65 height 14
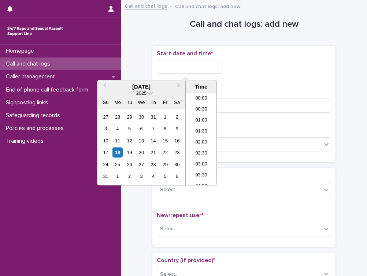
scroll to position [399, 0]
click at [201, 142] on li "20:00" at bounding box center [201, 139] width 31 height 11
click at [198, 68] on input "**********" at bounding box center [189, 67] width 65 height 14
type input "**********"
click at [250, 72] on div "**********" at bounding box center [244, 64] width 174 height 29
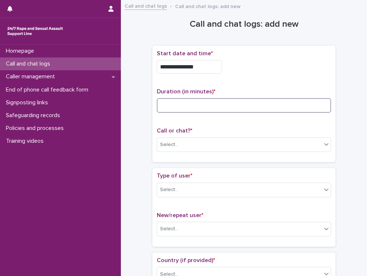
click at [193, 109] on input at bounding box center [244, 105] width 174 height 15
type input "**"
click at [164, 139] on div "Select..." at bounding box center [239, 145] width 164 height 12
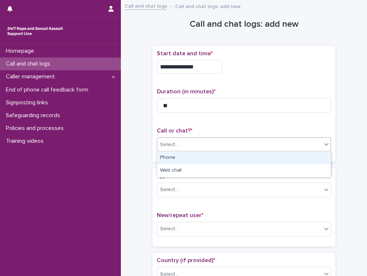
click at [166, 159] on div "Phone" at bounding box center [244, 158] width 174 height 13
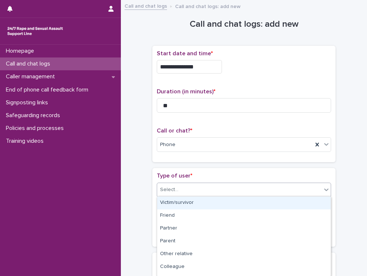
click at [163, 186] on div "Select..." at bounding box center [169, 190] width 18 height 8
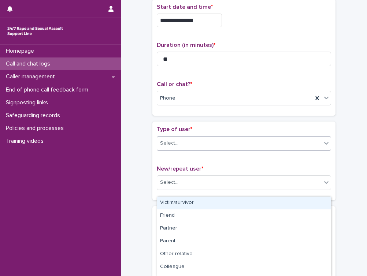
click at [163, 202] on div "Victim/survivor" at bounding box center [244, 203] width 174 height 13
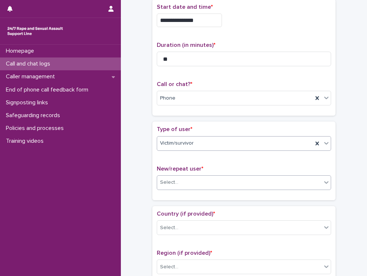
click at [166, 183] on div "Select..." at bounding box center [169, 183] width 18 height 8
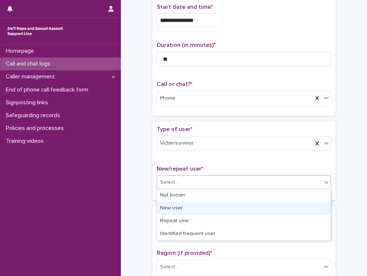
click at [162, 206] on div "New user" at bounding box center [244, 208] width 174 height 13
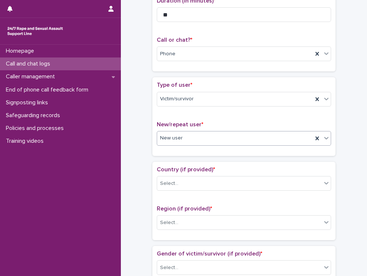
scroll to position [107, 0]
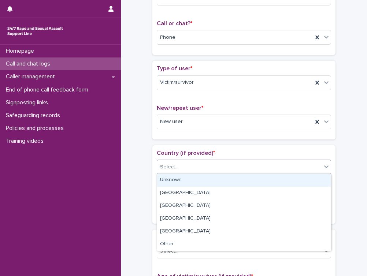
click at [168, 163] on div "Select..." at bounding box center [169, 167] width 18 height 8
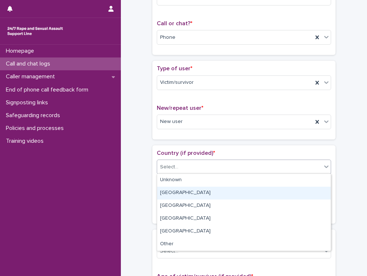
click at [164, 193] on div "[GEOGRAPHIC_DATA]" at bounding box center [244, 193] width 174 height 13
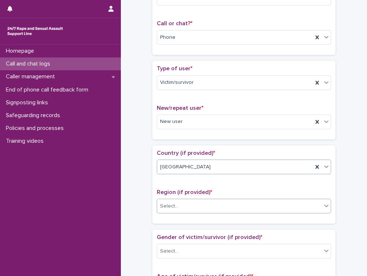
click at [163, 203] on div "Select..." at bounding box center [169, 206] width 18 height 8
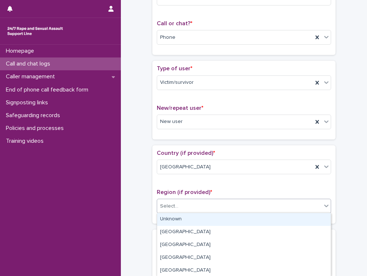
click at [164, 222] on div "Unknown" at bounding box center [244, 219] width 174 height 13
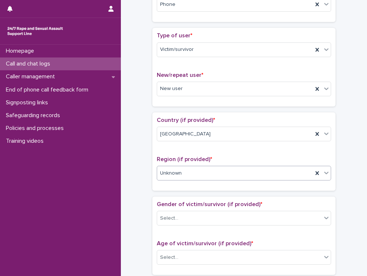
scroll to position [156, 0]
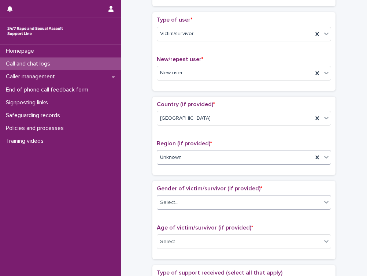
click at [168, 199] on div "Select..." at bounding box center [169, 203] width 18 height 8
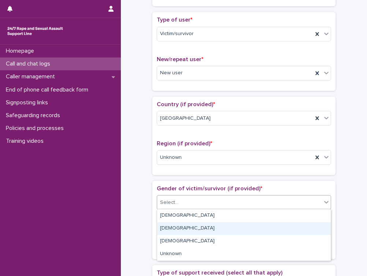
click at [162, 228] on div "[DEMOGRAPHIC_DATA]" at bounding box center [244, 228] width 174 height 13
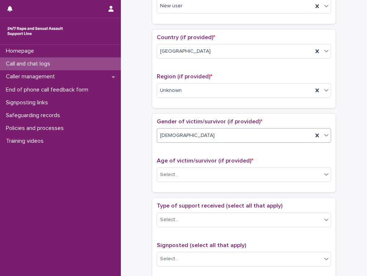
scroll to position [240, 0]
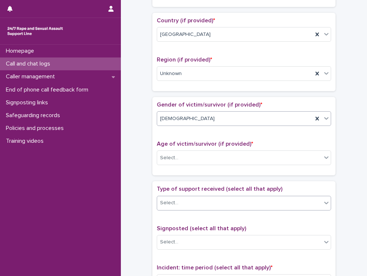
click at [168, 203] on div "Select..." at bounding box center [169, 203] width 18 height 8
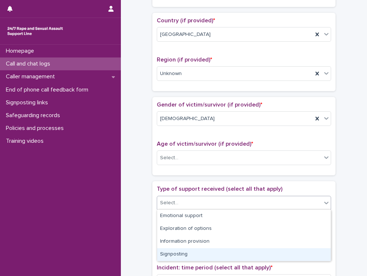
click at [161, 249] on div "Signposting" at bounding box center [244, 254] width 174 height 13
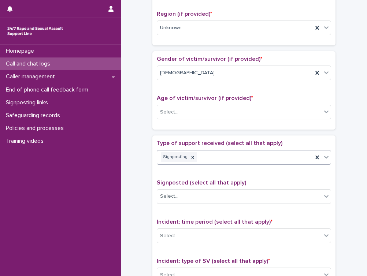
scroll to position [285, 0]
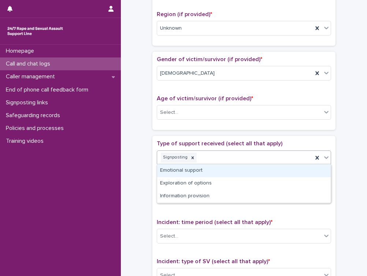
click at [322, 161] on div at bounding box center [326, 157] width 9 height 13
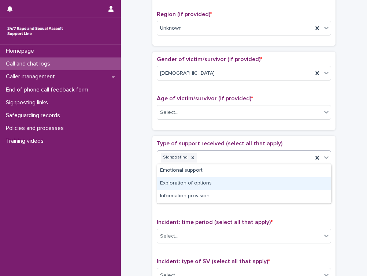
click at [261, 182] on div "Exploration of options" at bounding box center [244, 183] width 174 height 13
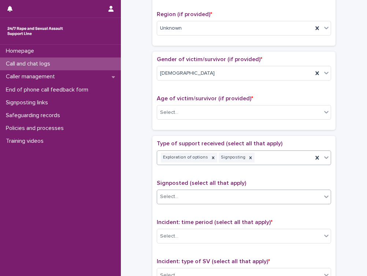
click at [180, 193] on div "Select..." at bounding box center [239, 197] width 164 height 12
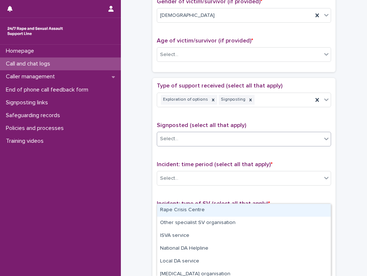
scroll to position [345, 0]
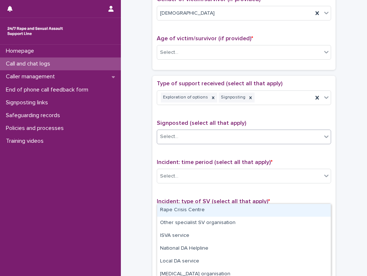
click at [175, 207] on div "Rape Crisis Centre" at bounding box center [244, 210] width 174 height 13
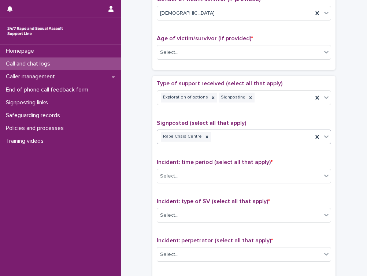
click at [328, 138] on icon at bounding box center [325, 136] width 7 height 7
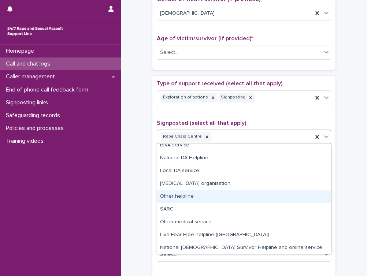
scroll to position [31, 0]
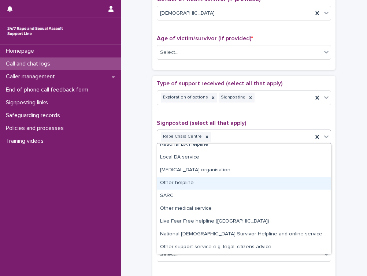
click at [139, 179] on div "**********" at bounding box center [243, 33] width 231 height 749
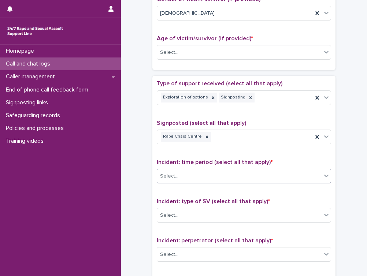
click at [171, 174] on div "Select..." at bounding box center [169, 176] width 18 height 8
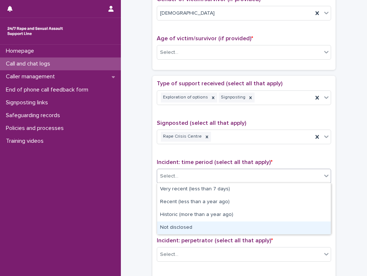
click at [165, 230] on div "Not disclosed" at bounding box center [244, 227] width 174 height 13
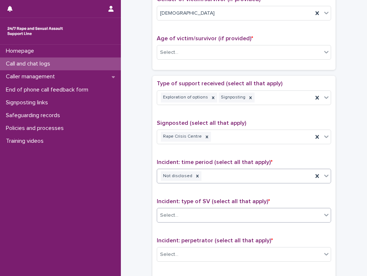
click at [165, 213] on div "Select..." at bounding box center [169, 216] width 18 height 8
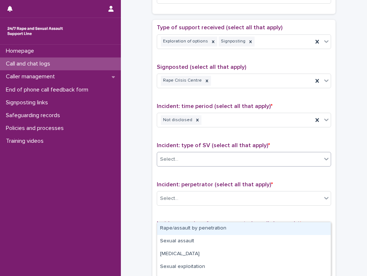
scroll to position [404, 0]
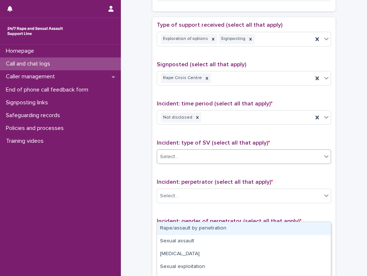
click at [167, 229] on div "Rape/assault by penetration" at bounding box center [244, 228] width 174 height 13
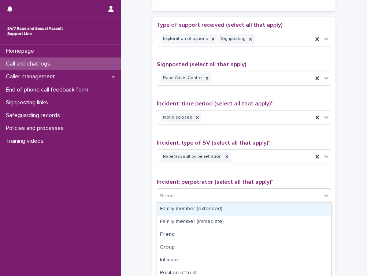
click at [174, 197] on div "Select..." at bounding box center [169, 196] width 18 height 8
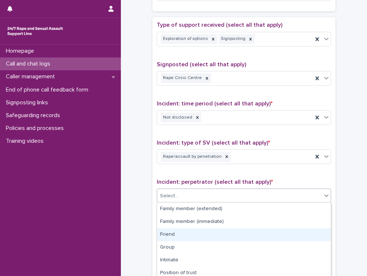
scroll to position [67, 0]
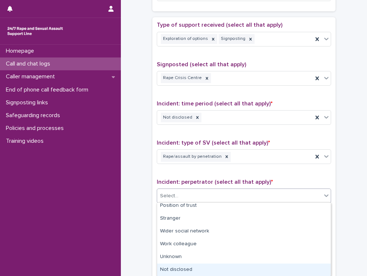
click at [173, 270] on div "Not disclosed" at bounding box center [244, 270] width 174 height 13
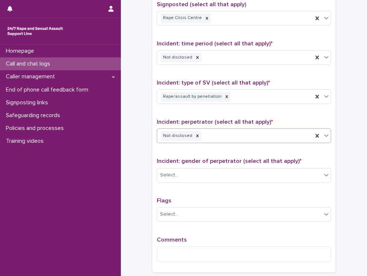
scroll to position [463, 0]
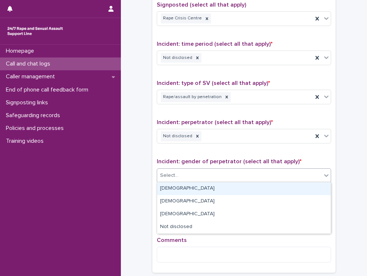
click at [165, 176] on div "Select..." at bounding box center [169, 176] width 18 height 8
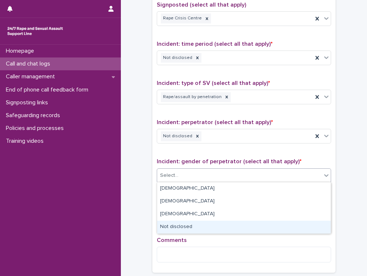
click at [166, 226] on div "Not disclosed" at bounding box center [244, 227] width 174 height 13
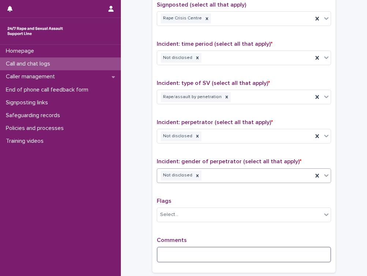
click at [160, 257] on textarea at bounding box center [244, 255] width 174 height 16
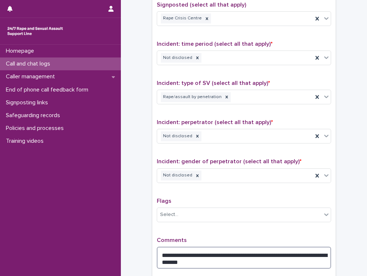
scroll to position [540, 0]
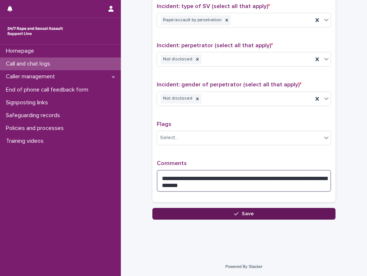
type textarea "**********"
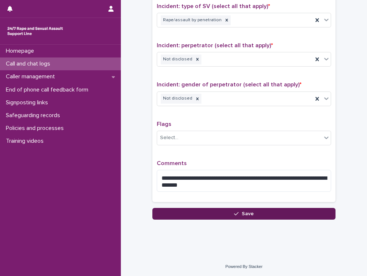
click at [210, 215] on button "Save" at bounding box center [243, 214] width 183 height 12
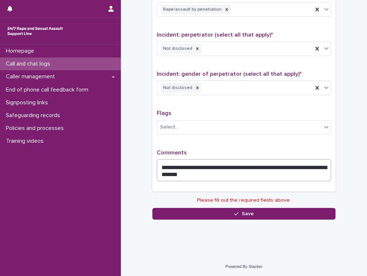
scroll to position [294, 0]
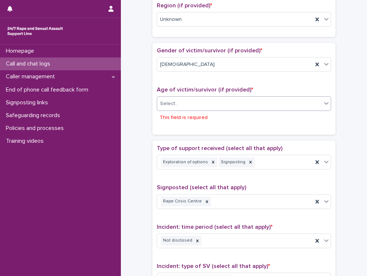
click at [180, 107] on div "Select..." at bounding box center [239, 104] width 164 height 12
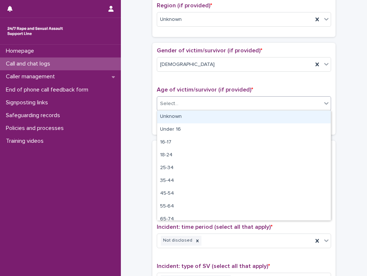
click at [175, 116] on div "Unknown" at bounding box center [244, 117] width 174 height 13
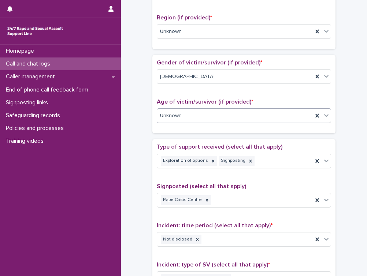
scroll to position [540, 0]
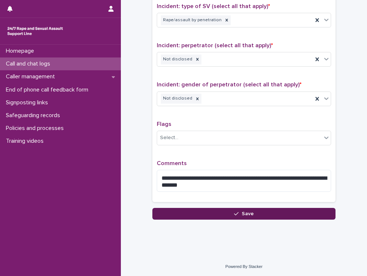
click at [179, 216] on button "Save" at bounding box center [243, 214] width 183 height 12
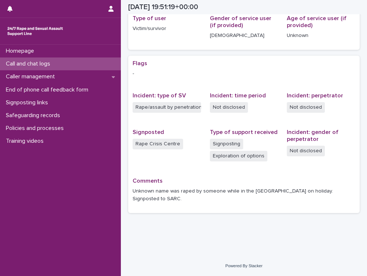
scroll to position [103, 0]
